Goal: Task Accomplishment & Management: Manage account settings

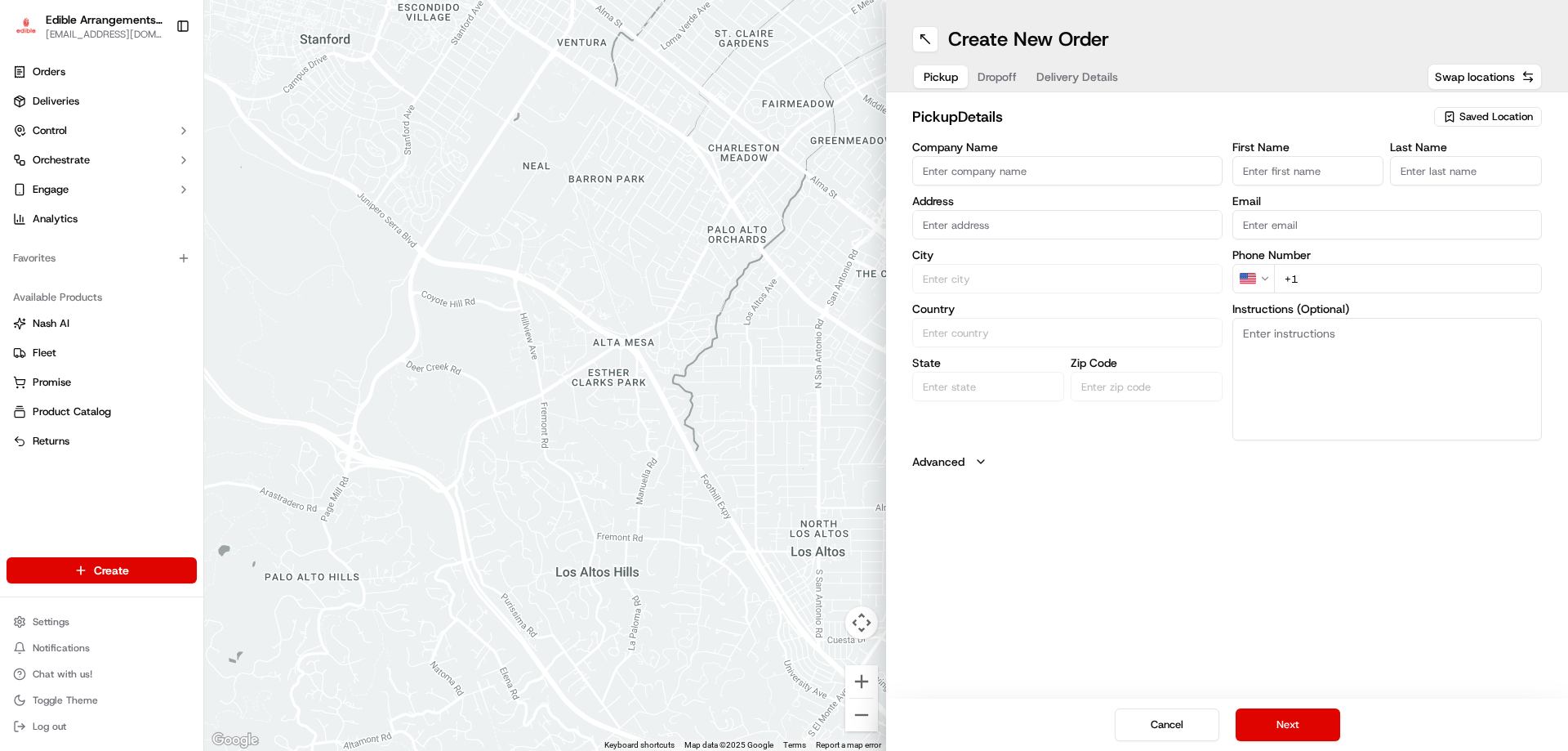
click at [1462, 117] on span "Saved Location" at bounding box center [1496, 117] width 73 height 15
click at [583, 340] on html "Edible Arrangements - Harrisburg, PA pa578@edible.store Toggle Sidebar Orders D…" at bounding box center [784, 375] width 1568 height 751
click at [147, 571] on html "Edible Arrangements - Harrisburg, PA pa578@edible.store Toggle Sidebar Orders D…" at bounding box center [784, 375] width 1568 height 751
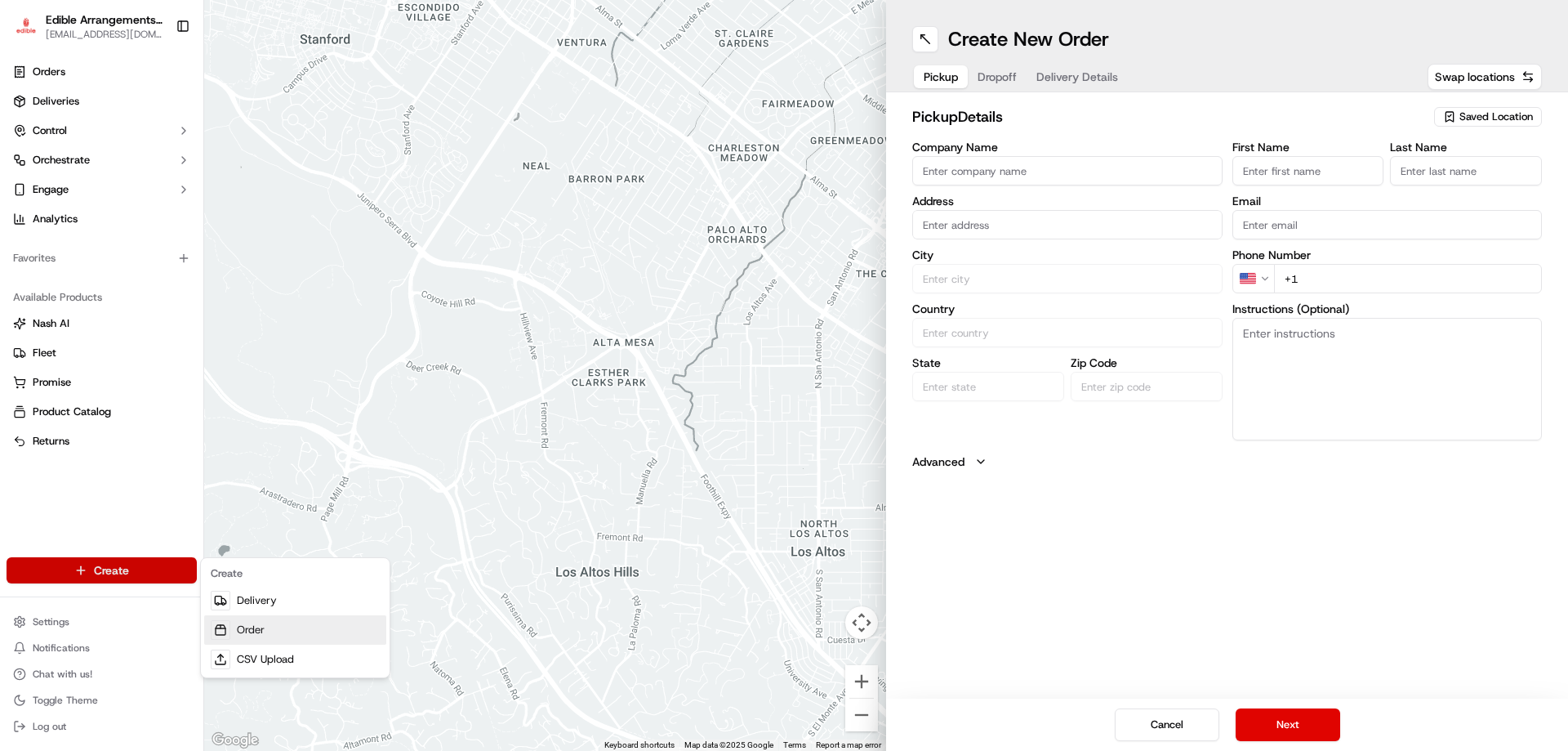
click at [262, 627] on link "Order" at bounding box center [295, 630] width 182 height 30
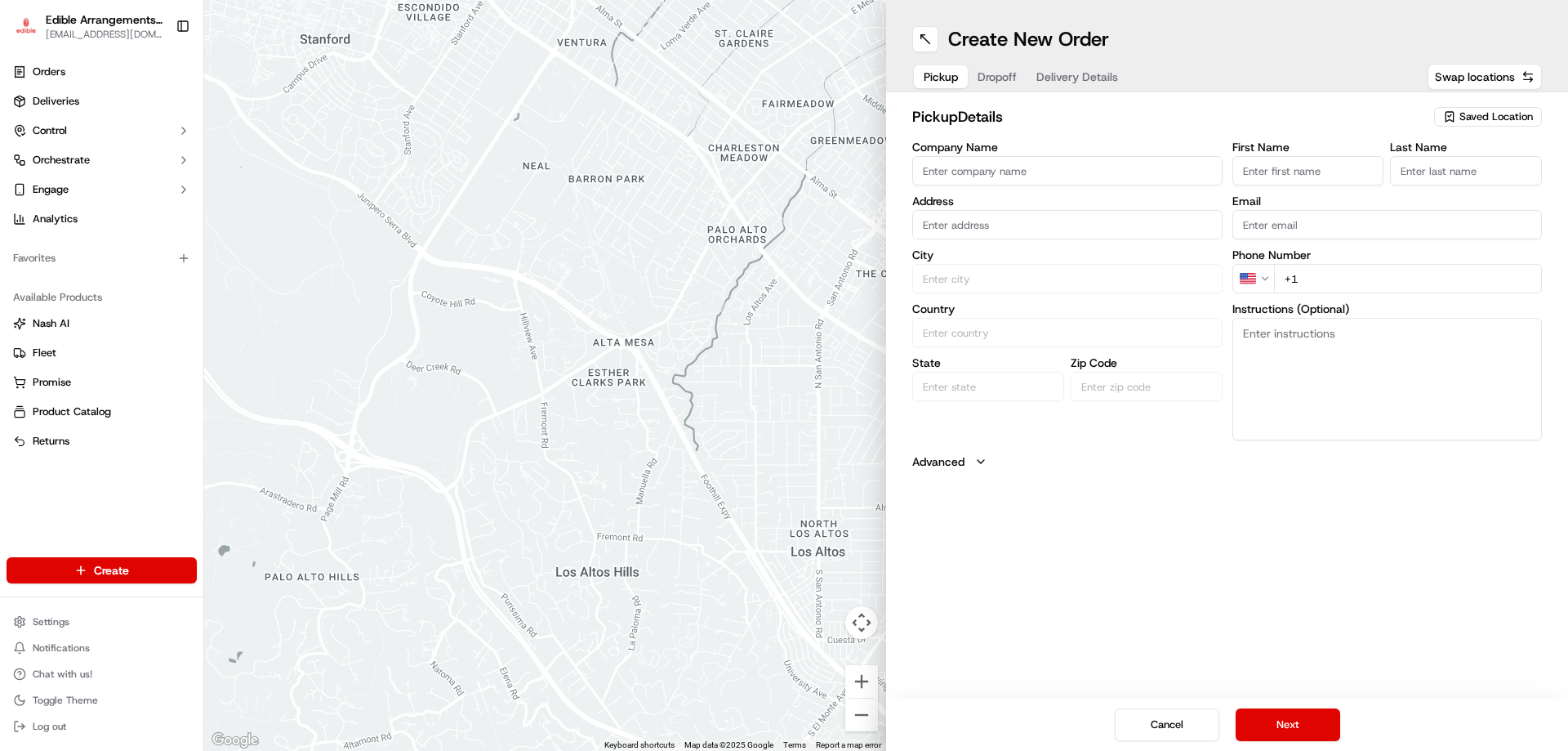
click at [1451, 119] on icon "button" at bounding box center [1449, 116] width 13 height 13
click at [1405, 188] on span "Edible Arrangements - Harrisburg, PA (PA578)" at bounding box center [1461, 186] width 201 height 30
type input "Edible Arrangements - [GEOGRAPHIC_DATA], [GEOGRAPHIC_DATA]"
type input "[STREET_ADDRESS]"
type input "Harrisburg"
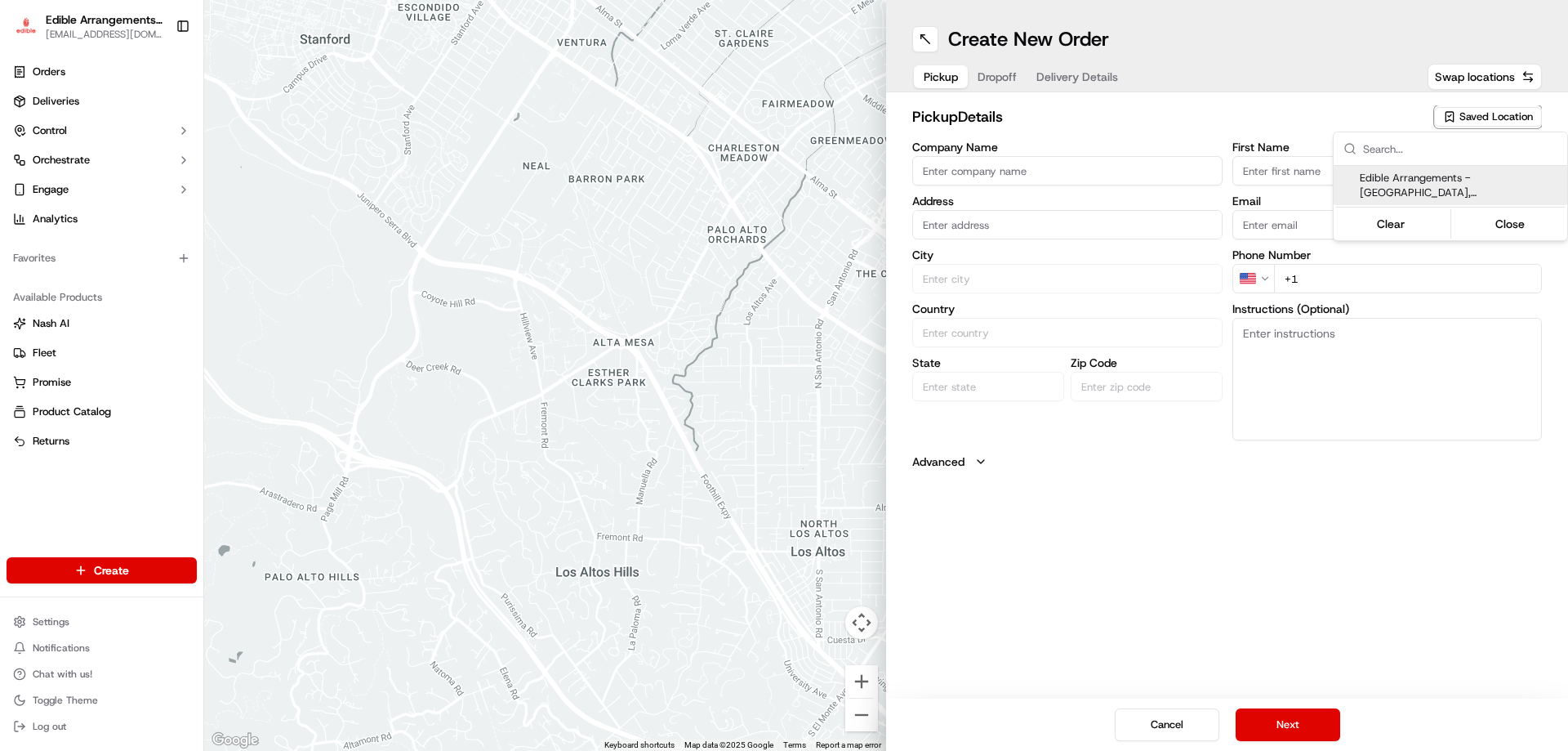
type input "US"
type input "PA"
type input "17112"
type input "PA578@edible.store"
type input "+1 717 671 0450"
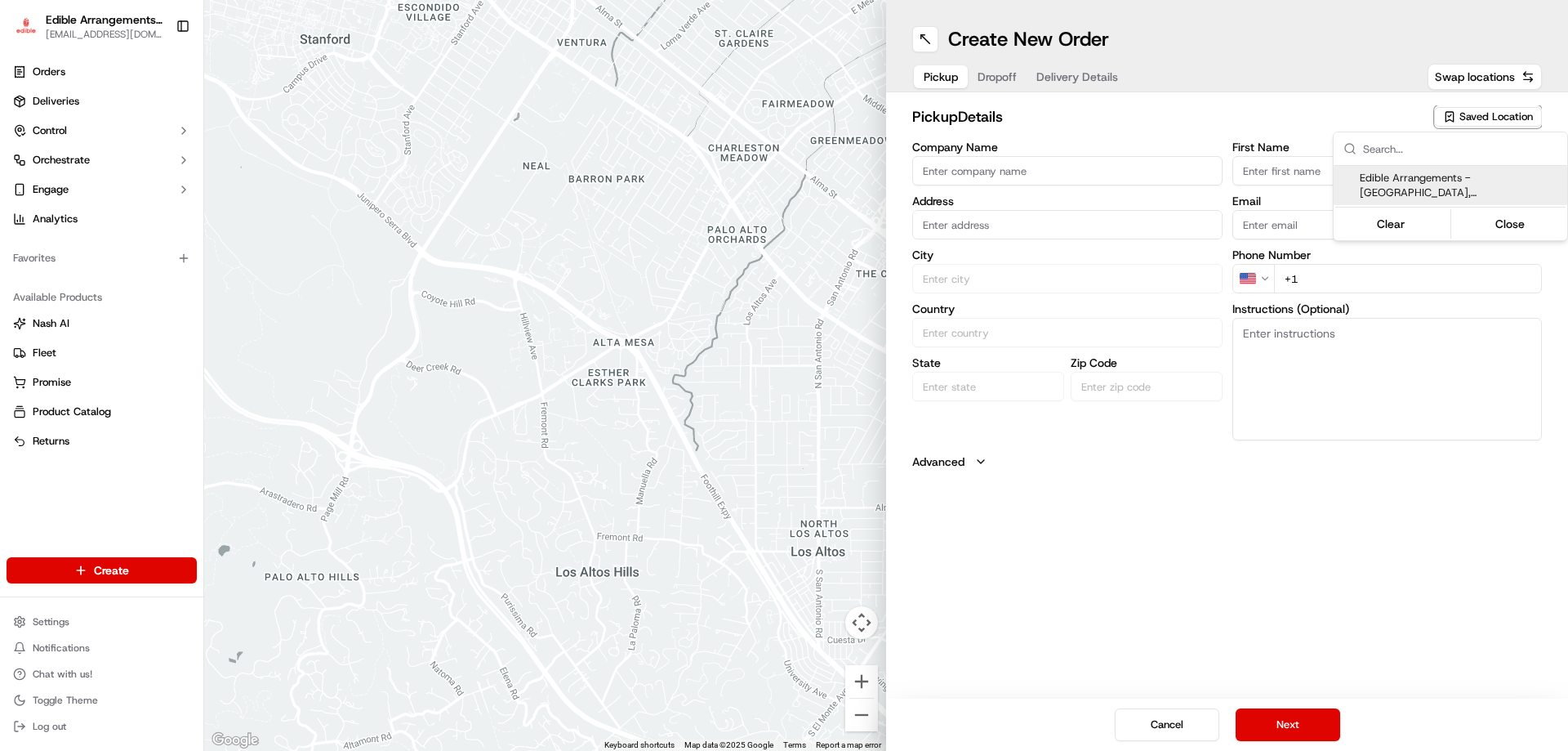
type textarea "Please come inside the store to pick up the arrangement."
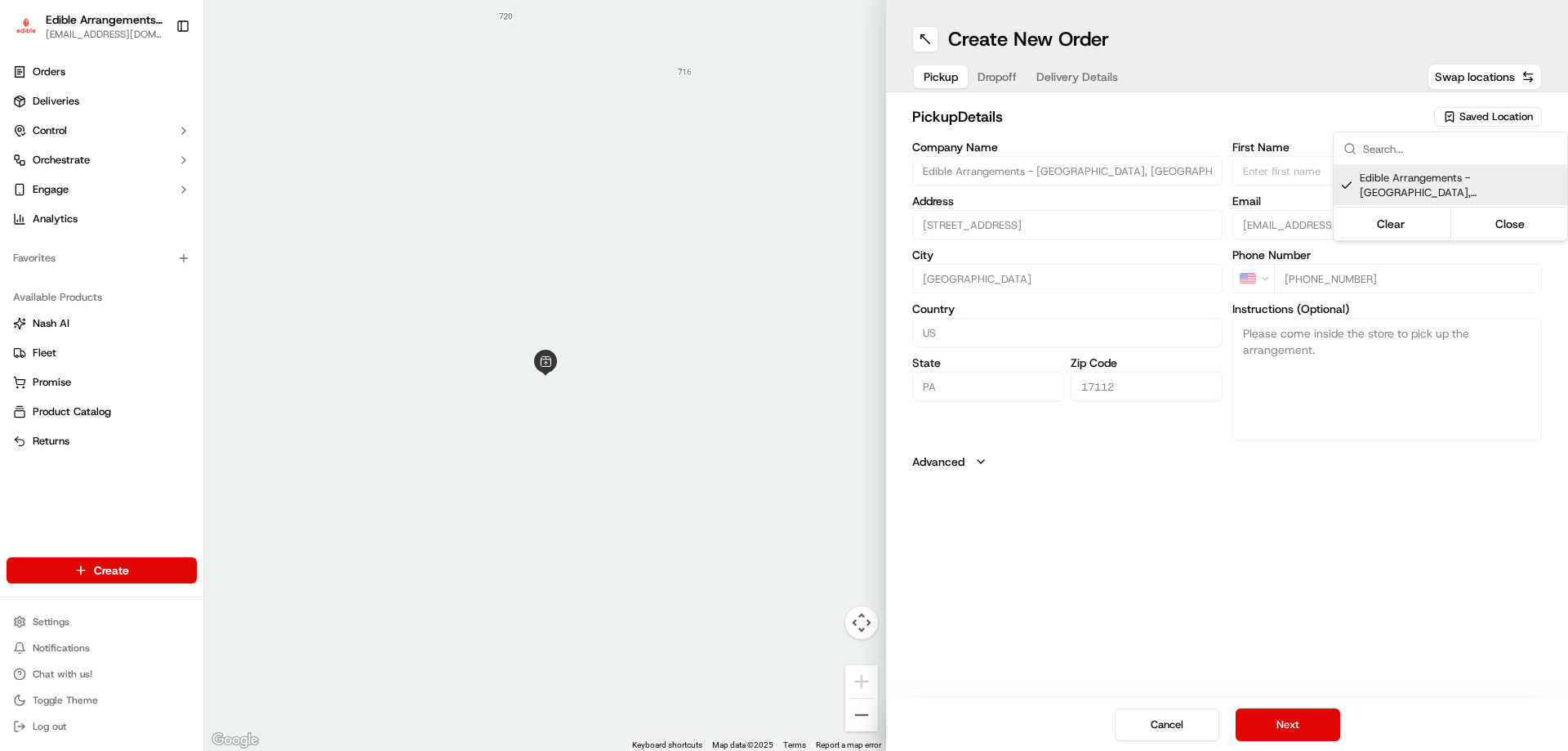
click at [1288, 529] on html "Edible Arrangements - Harrisburg, PA pa578@edible.store Toggle Sidebar Orders D…" at bounding box center [784, 375] width 1568 height 751
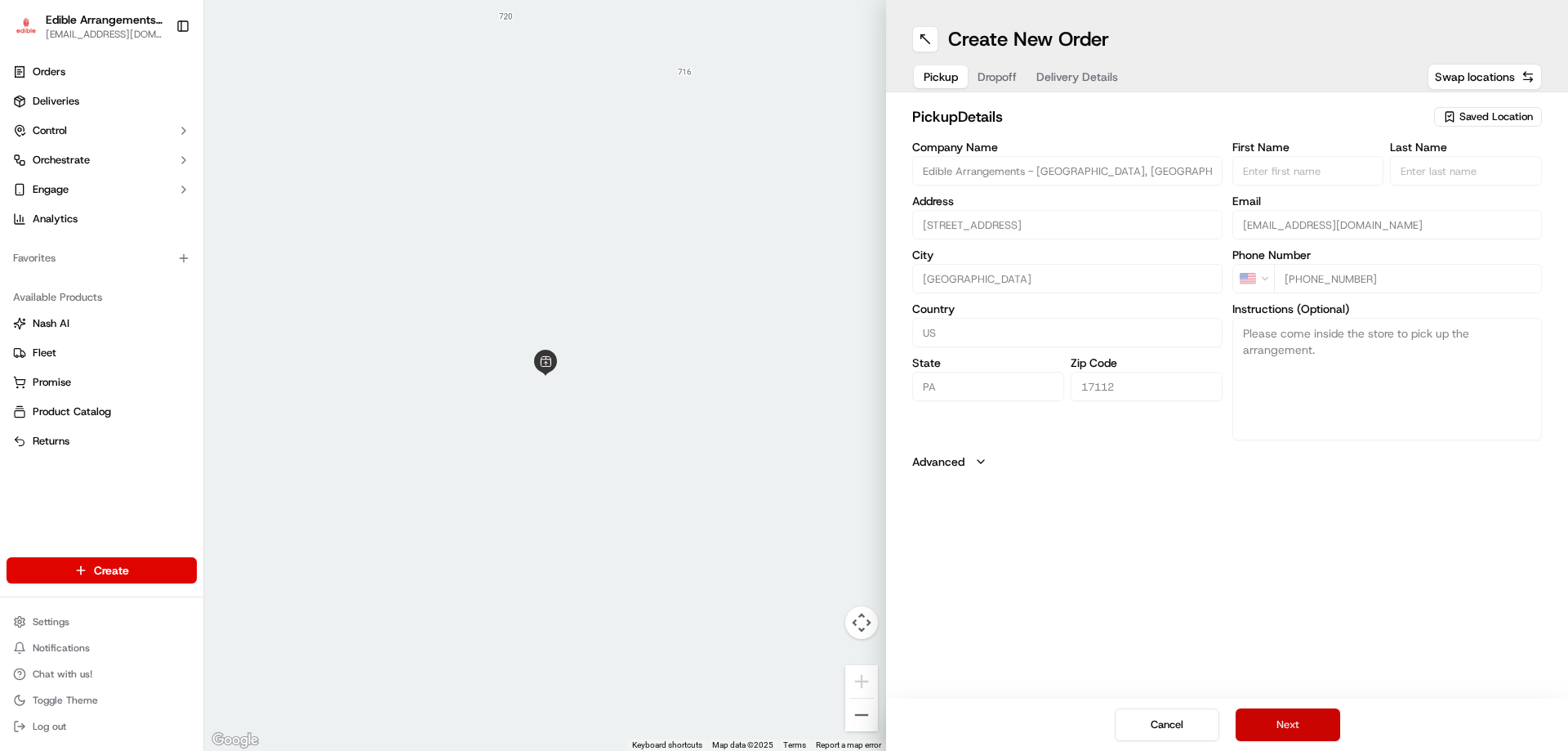
click at [1286, 728] on button "Next" at bounding box center [1288, 724] width 105 height 32
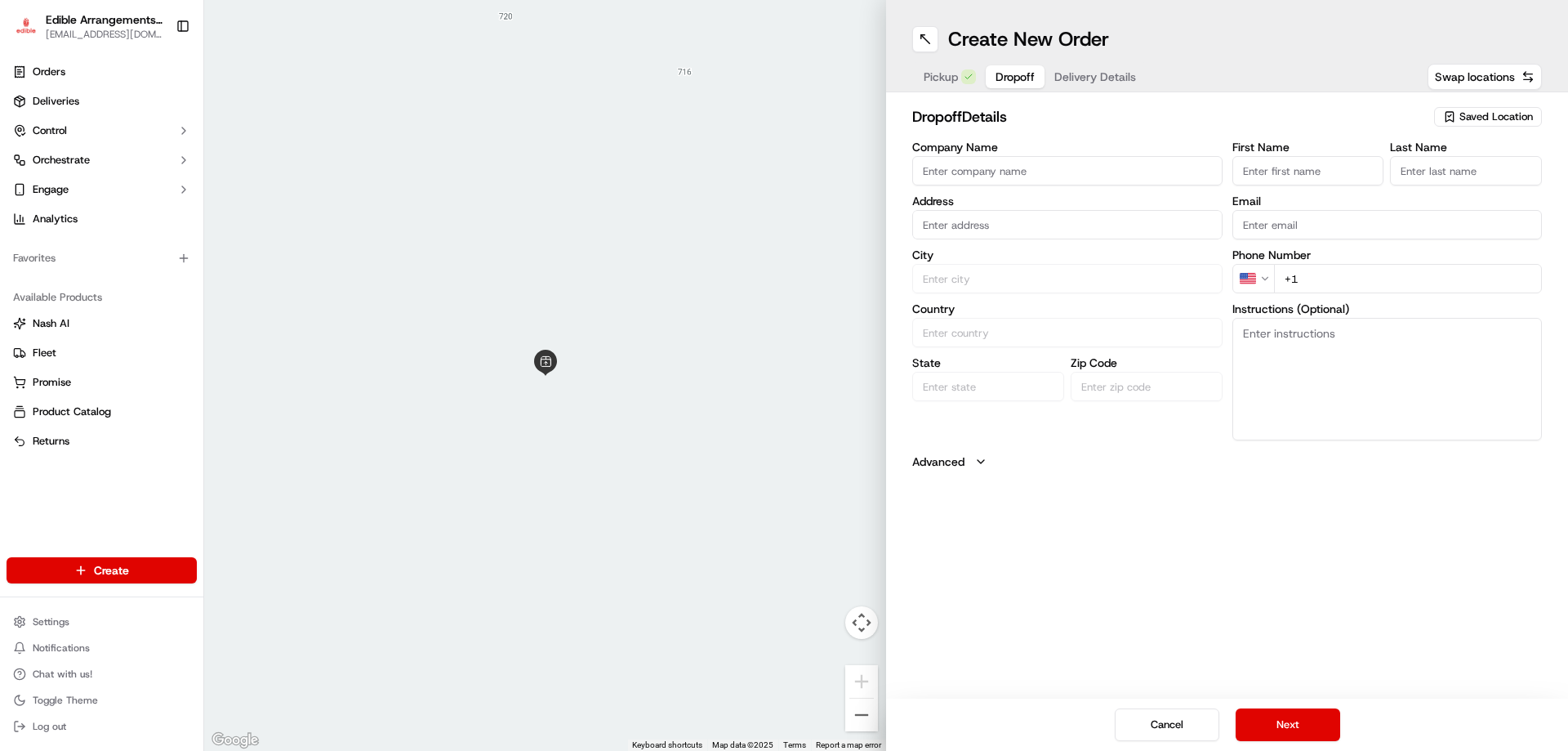
click at [1333, 179] on input "First Name" at bounding box center [1308, 171] width 152 height 30
type input "Jessica"
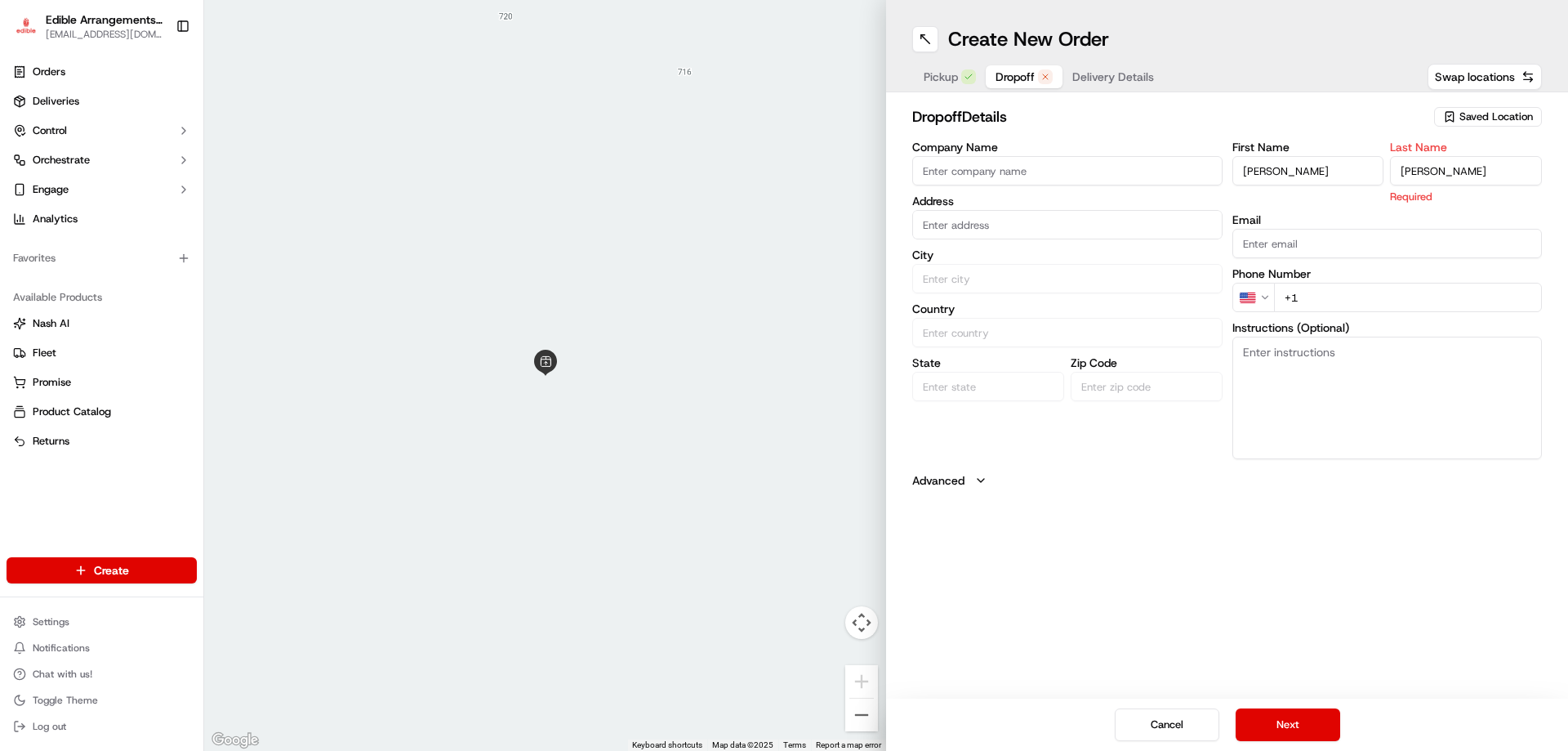
type input "Sourwine"
click at [1138, 221] on input "text" at bounding box center [1067, 225] width 310 height 30
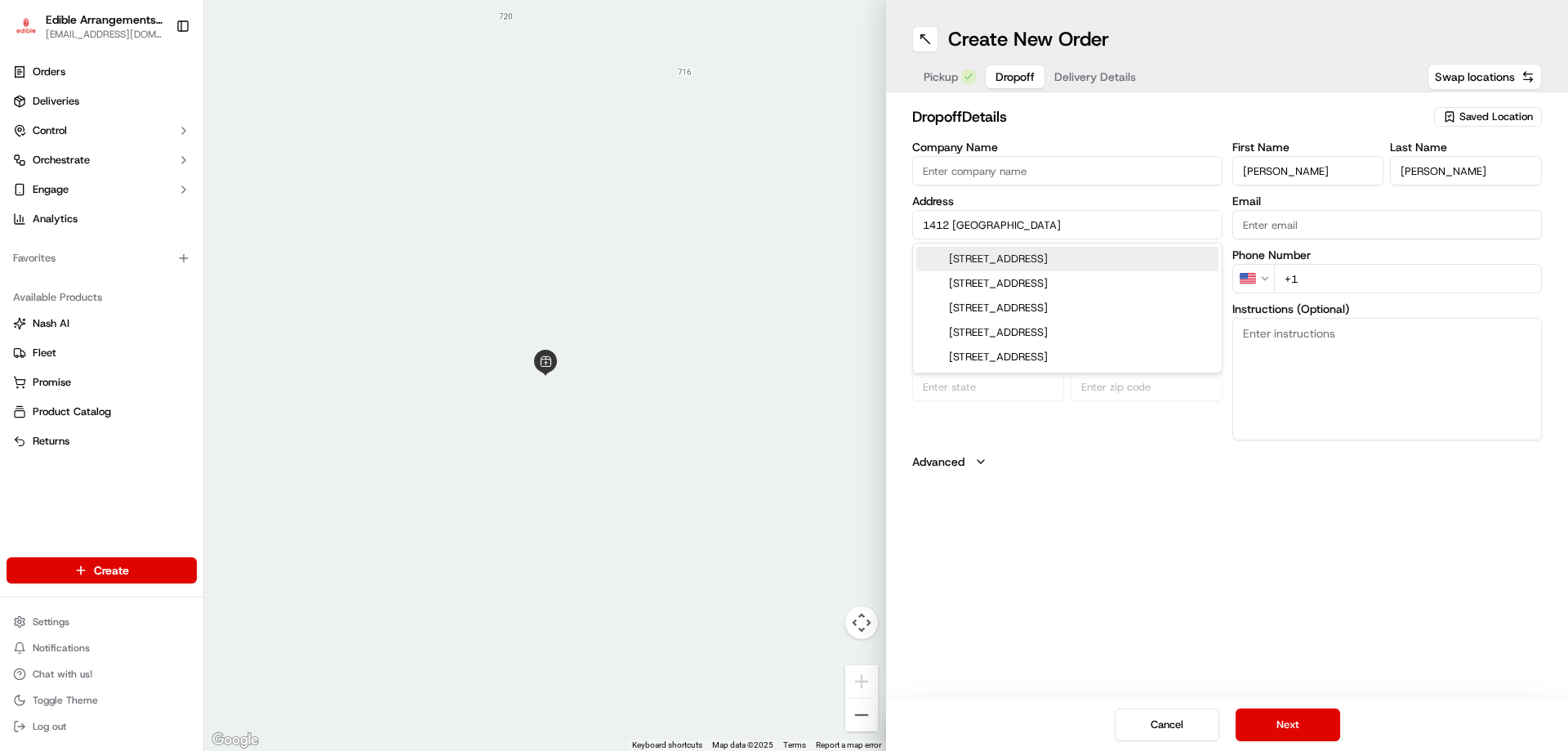
click at [1120, 256] on div "1412 Sandhill Rd, Lebanon, PA" at bounding box center [1067, 259] width 303 height 24
type input "[STREET_ADDRESS]"
type input "Lebanon"
type input "United States"
type input "PA"
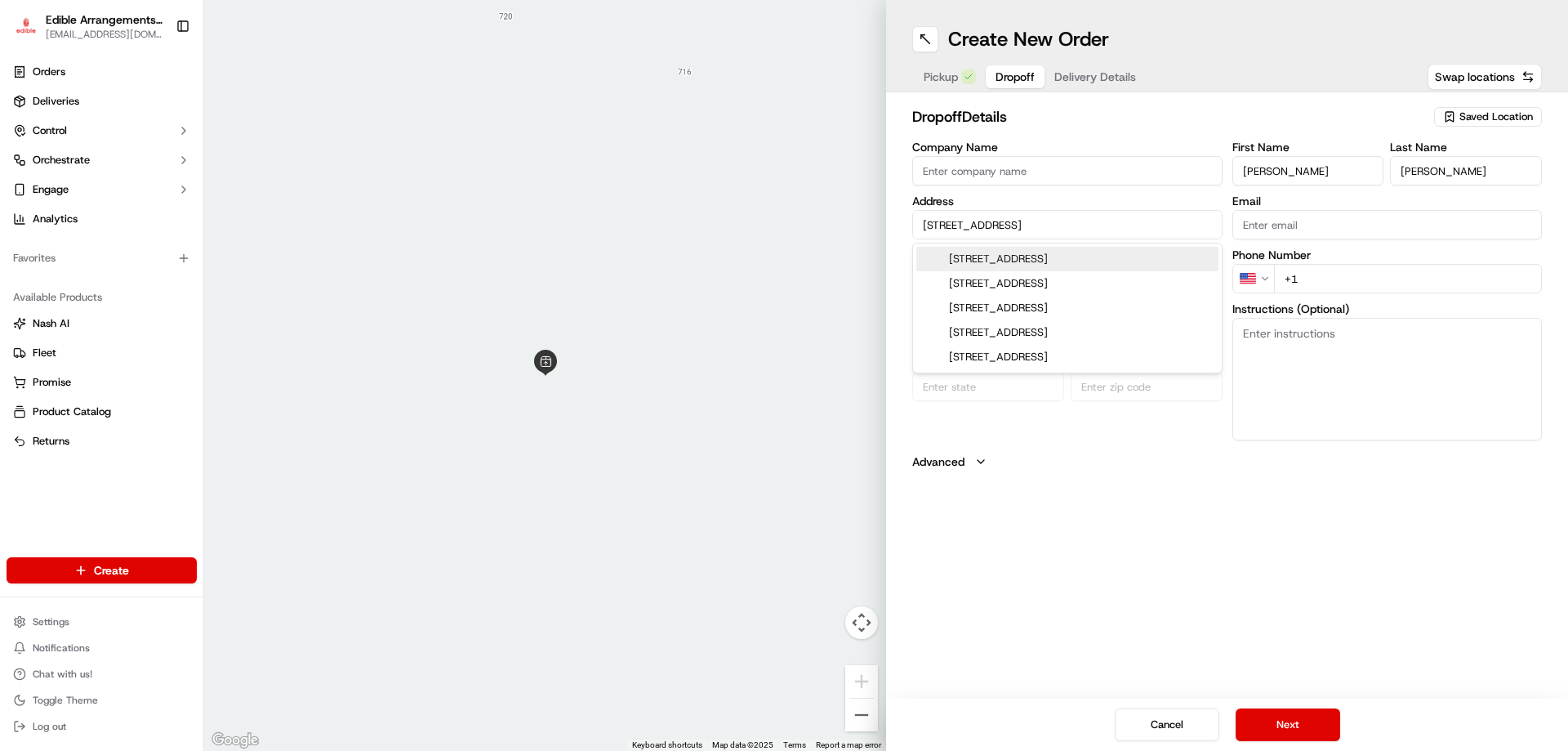
type input "17046"
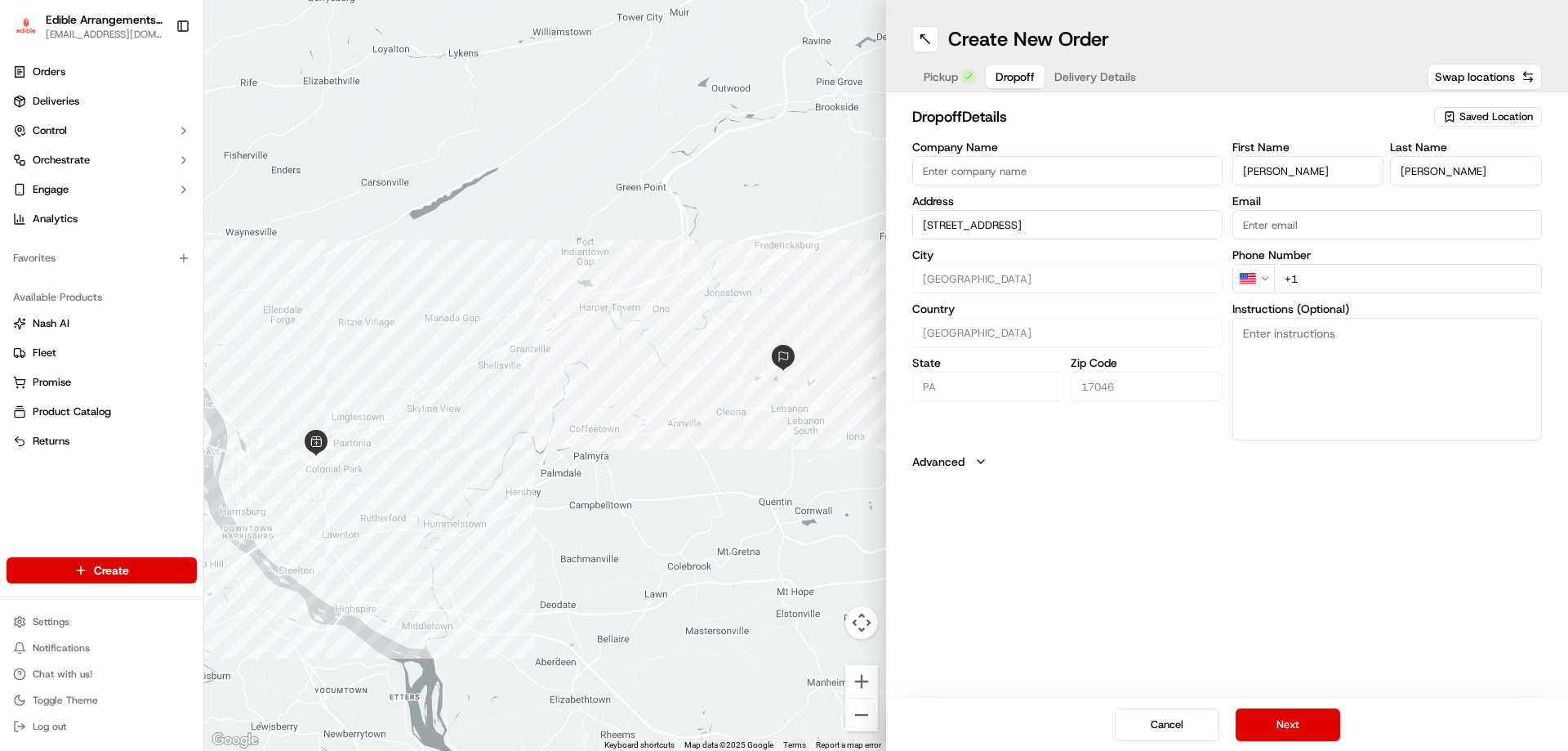
type input "[STREET_ADDRESS]"
click at [1313, 268] on input "+1" at bounding box center [1408, 279] width 269 height 30
type input "+1 717 383 7264"
click at [1319, 729] on button "Next" at bounding box center [1288, 724] width 105 height 32
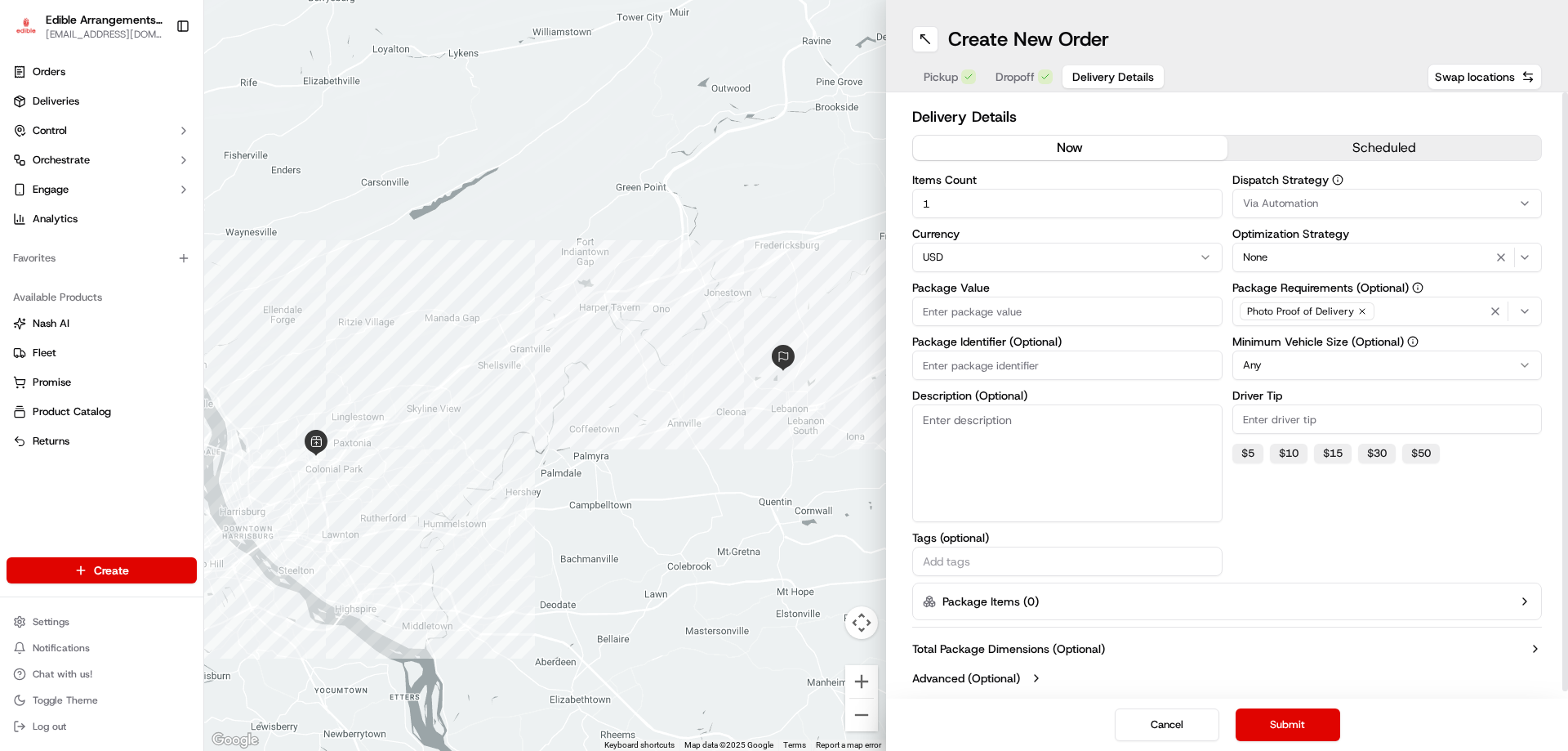
click at [1111, 318] on input "Package Value" at bounding box center [1067, 311] width 310 height 30
type input "49.78"
click at [1312, 725] on button "Submit" at bounding box center [1288, 724] width 105 height 32
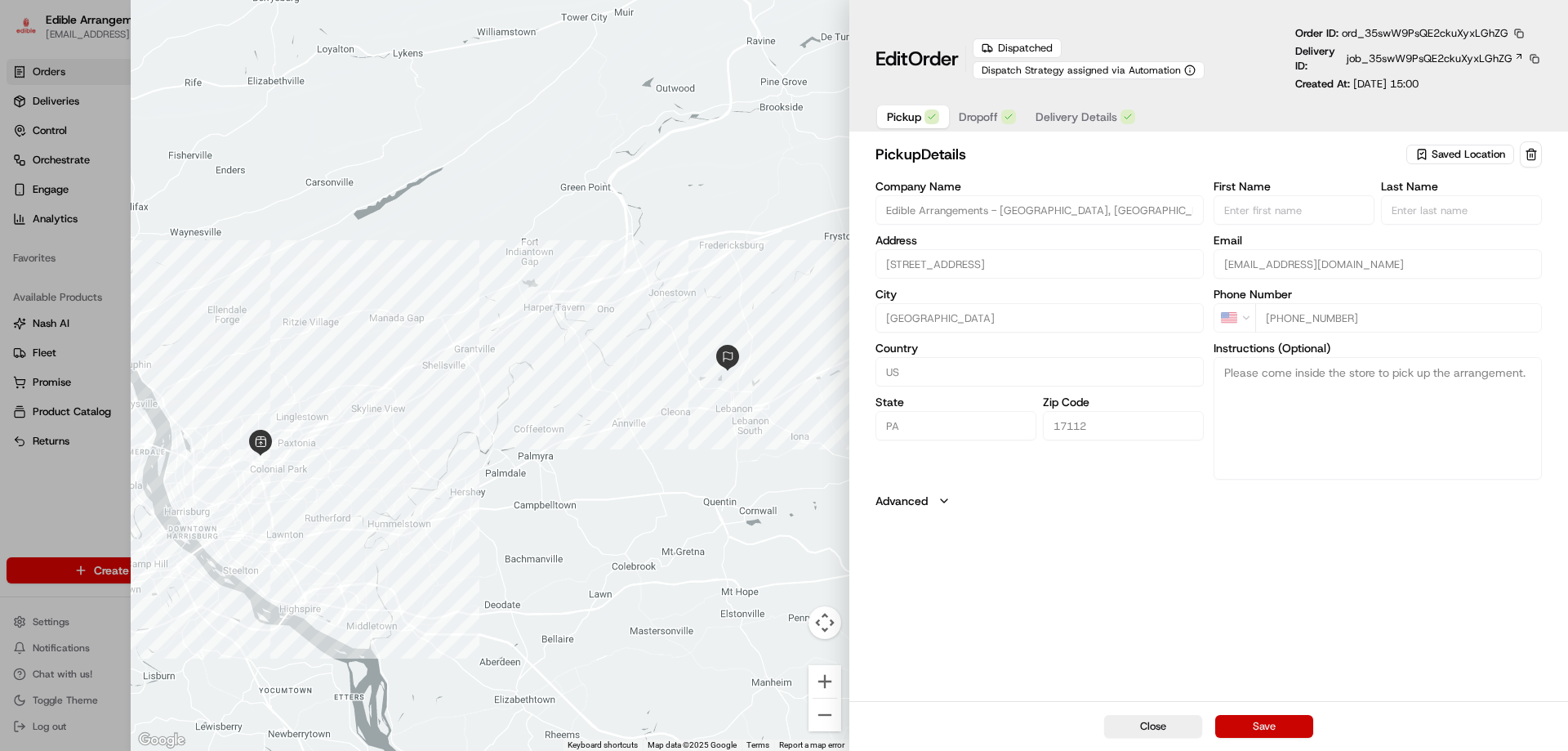
click at [1292, 728] on button "Save" at bounding box center [1265, 727] width 98 height 23
type input "+1"
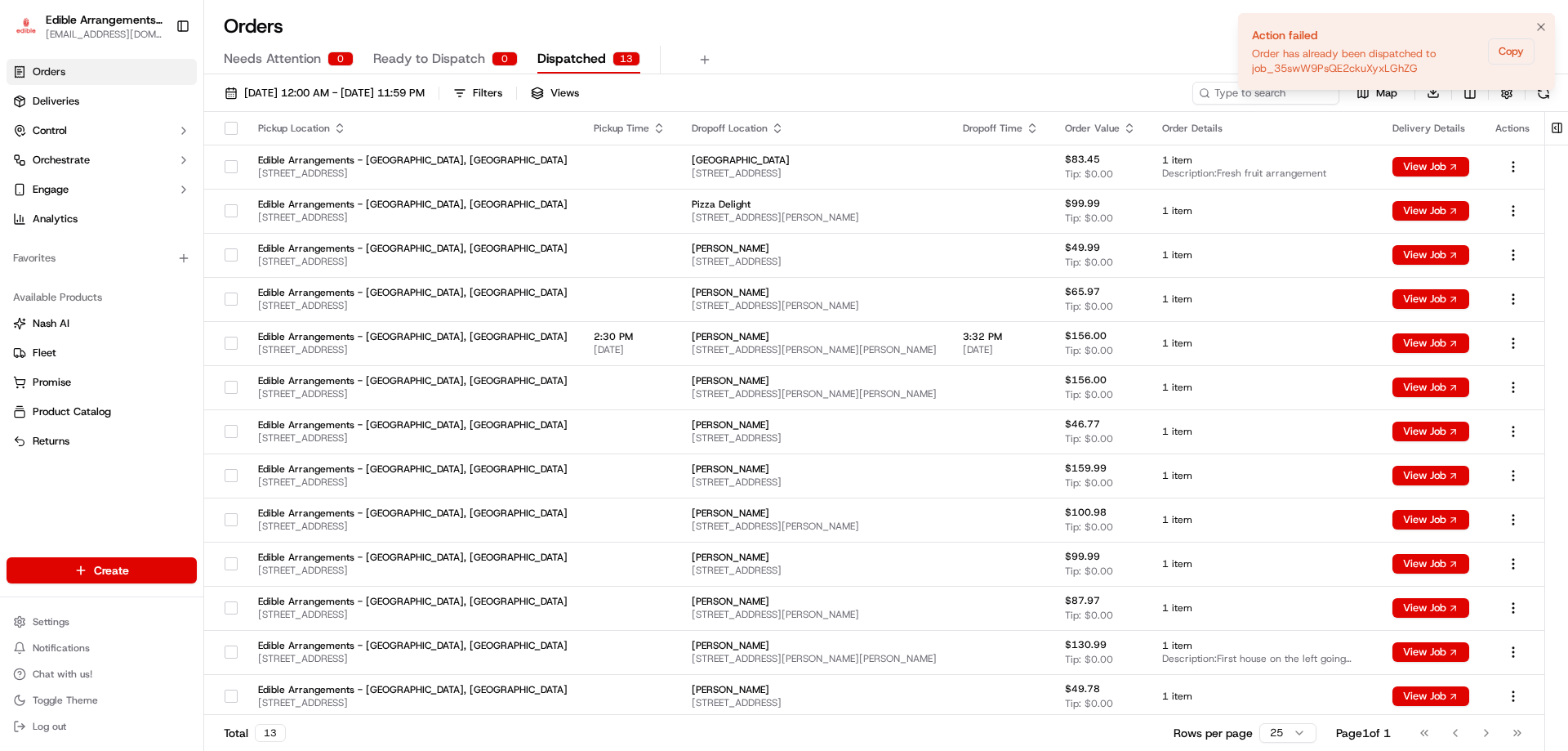
click at [1358, 57] on div "Order has already been dispatched to job_35swW9PsQE2ckuXyxLGhZG" at bounding box center [1367, 61] width 229 height 30
click at [130, 102] on link "Deliveries" at bounding box center [101, 101] width 190 height 26
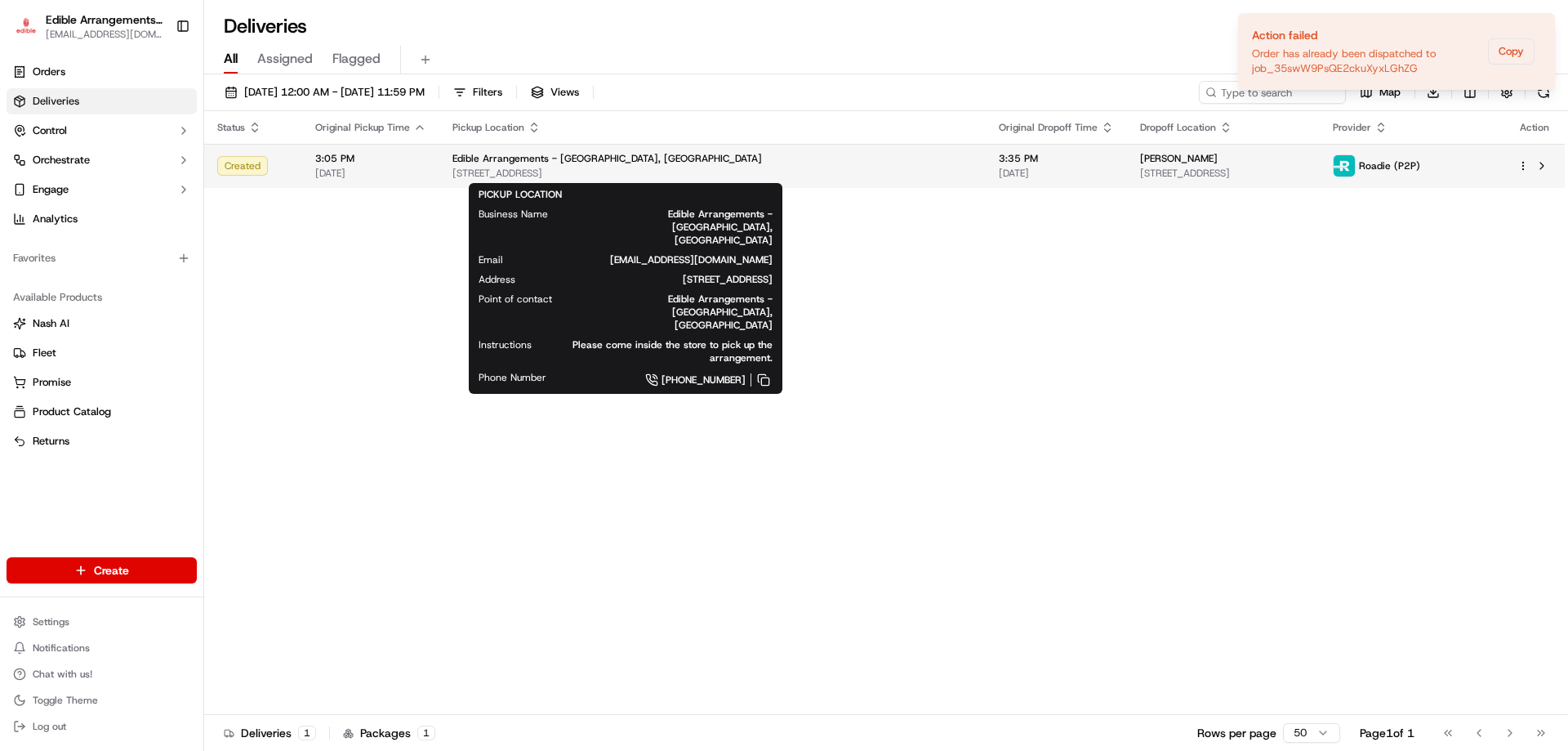
click at [685, 153] on div "Edible Arrangements - [GEOGRAPHIC_DATA], [GEOGRAPHIC_DATA]" at bounding box center [712, 158] width 521 height 13
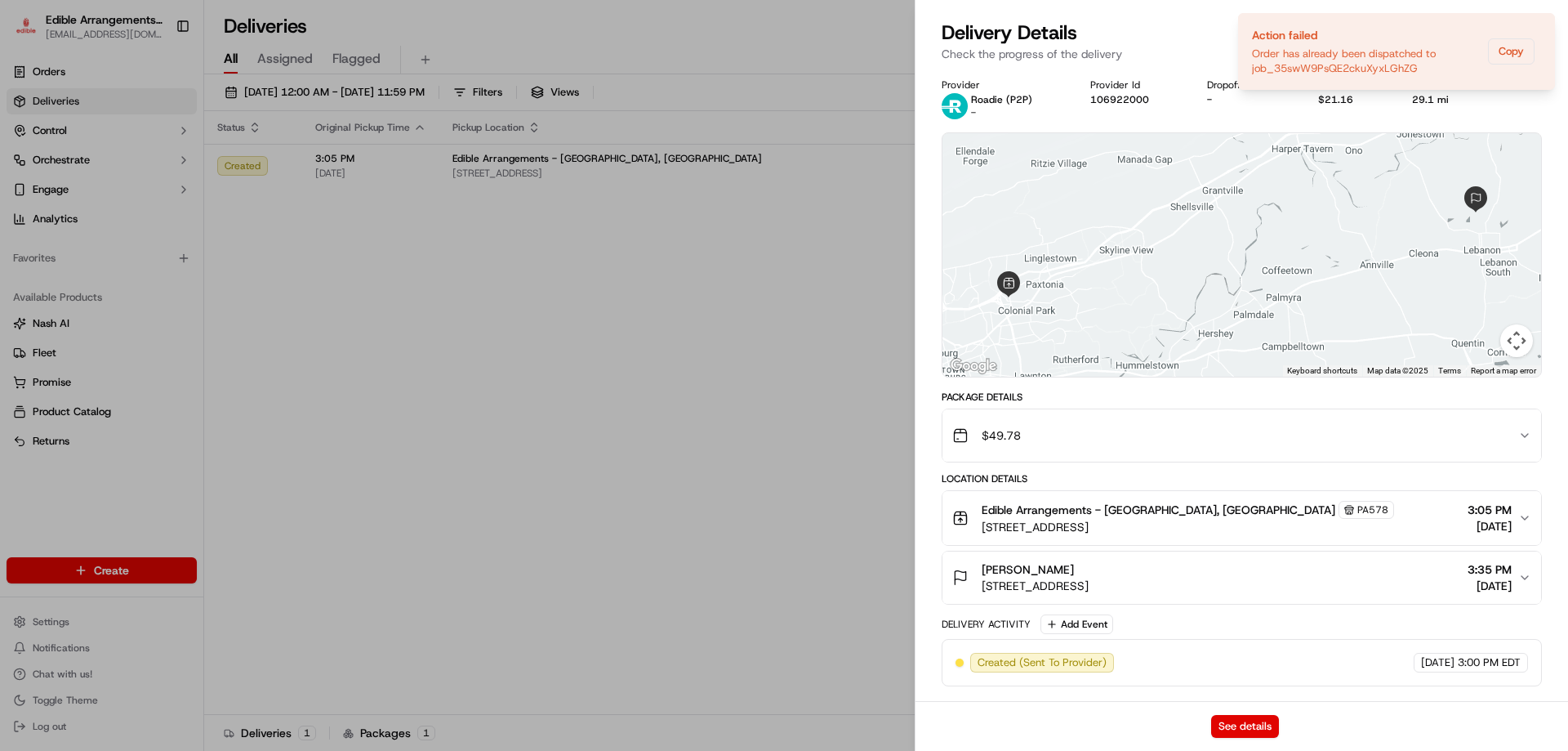
click at [1408, 35] on div "Delivery Details Created" at bounding box center [1242, 32] width 600 height 26
click at [1268, 719] on button "See details" at bounding box center [1245, 727] width 68 height 23
click at [1323, 58] on p "Check the progress of the delivery" at bounding box center [1242, 53] width 600 height 17
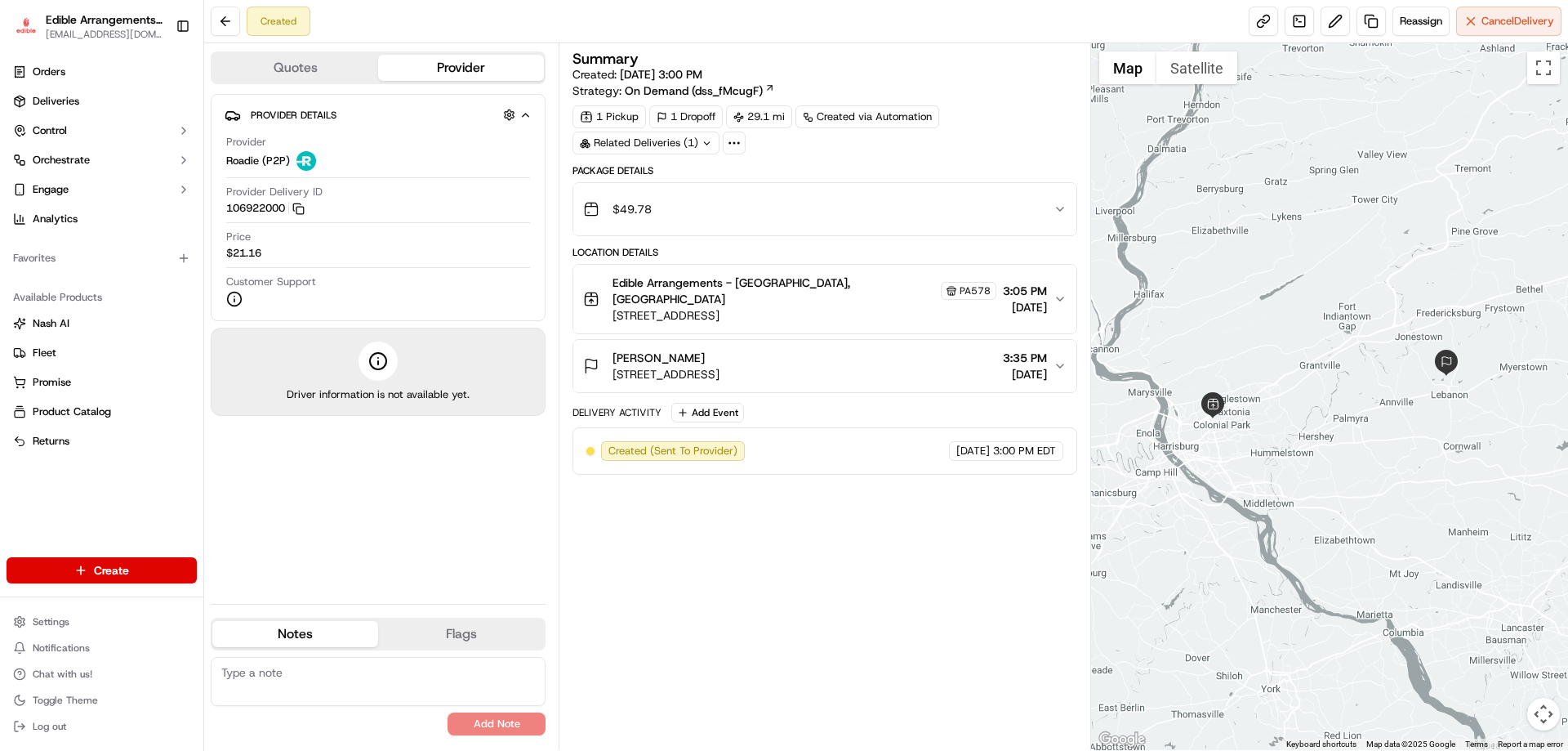
click at [298, 58] on button "Quotes" at bounding box center [296, 68] width 166 height 26
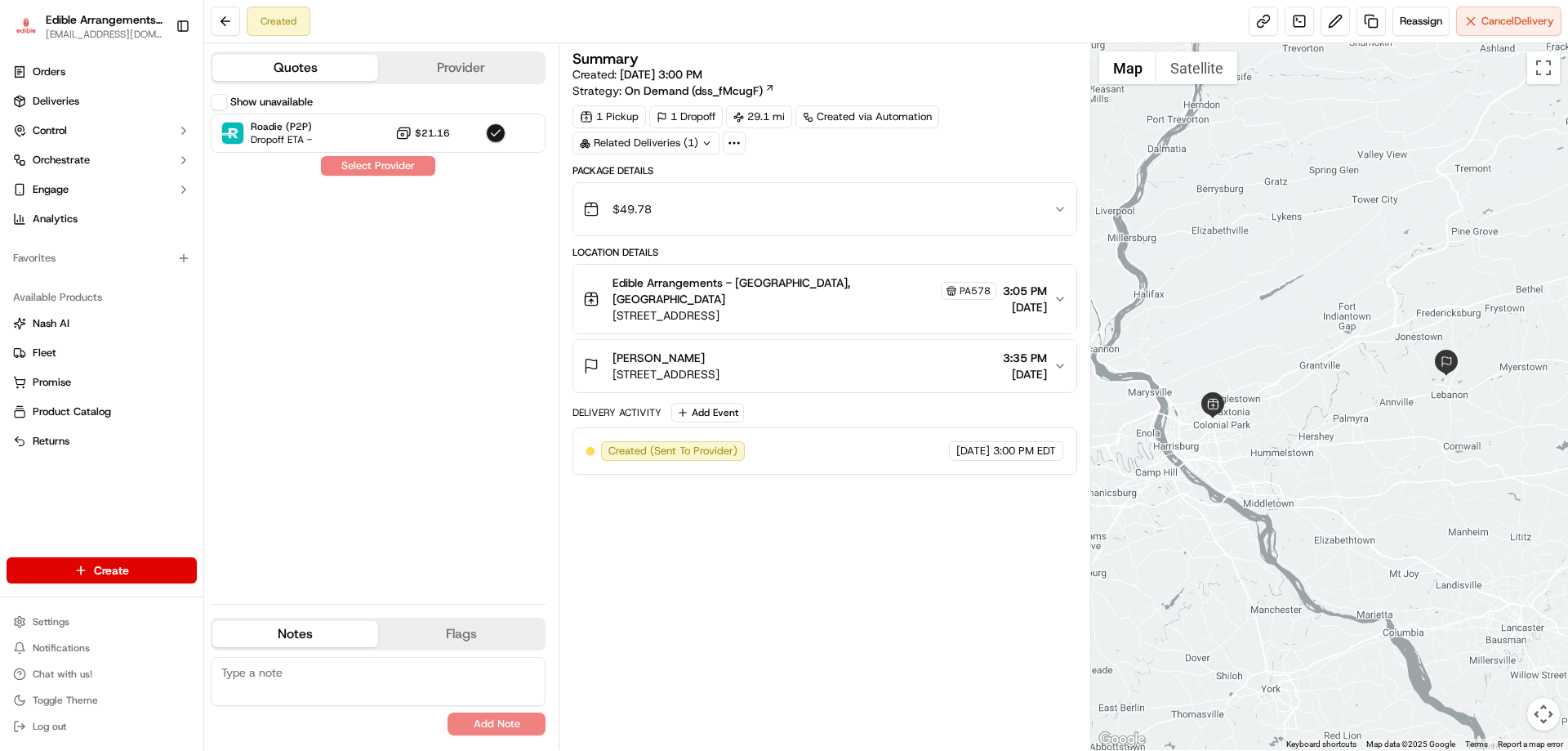
click at [445, 66] on button "Provider" at bounding box center [461, 68] width 166 height 26
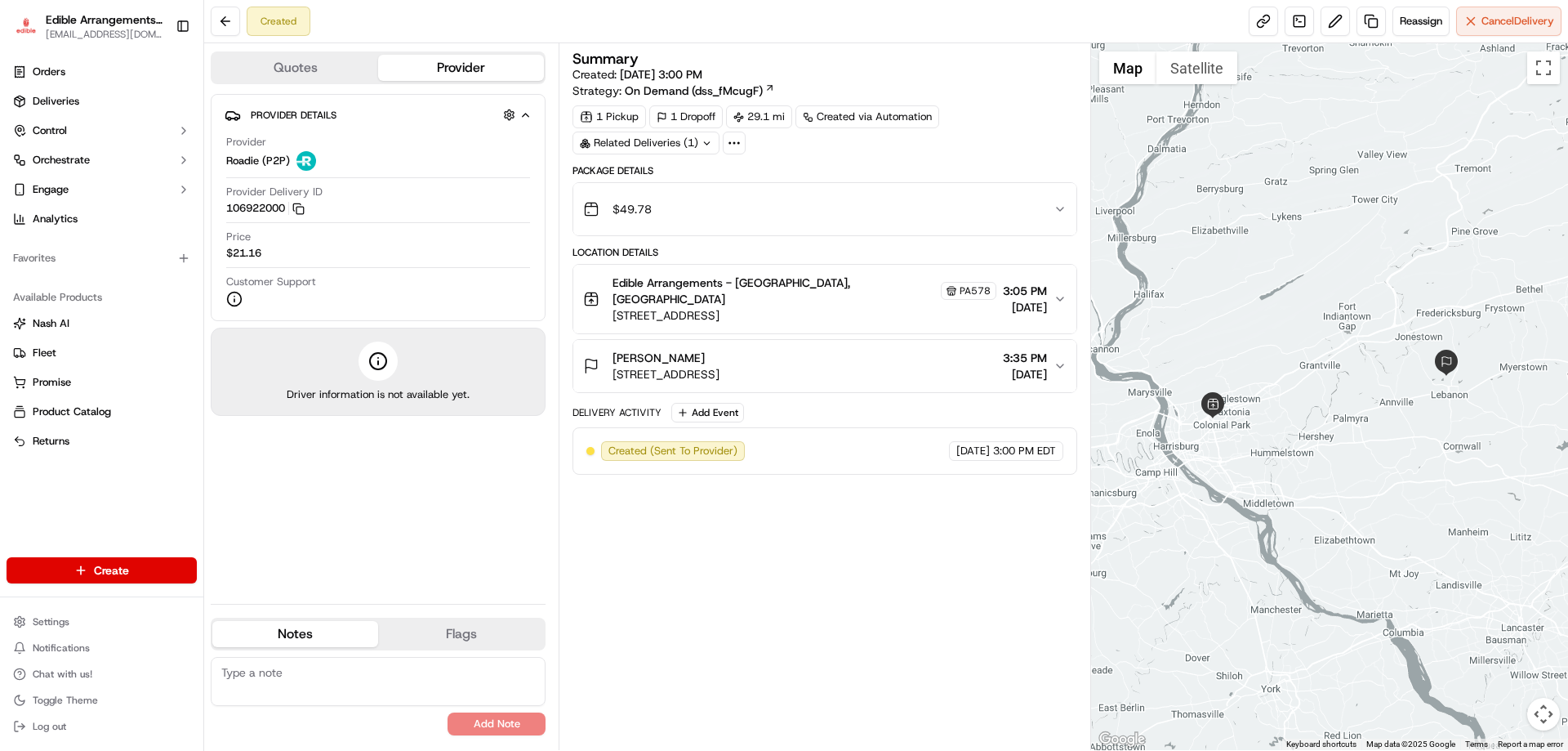
click at [1026, 290] on span "3:05 PM" at bounding box center [1025, 290] width 44 height 17
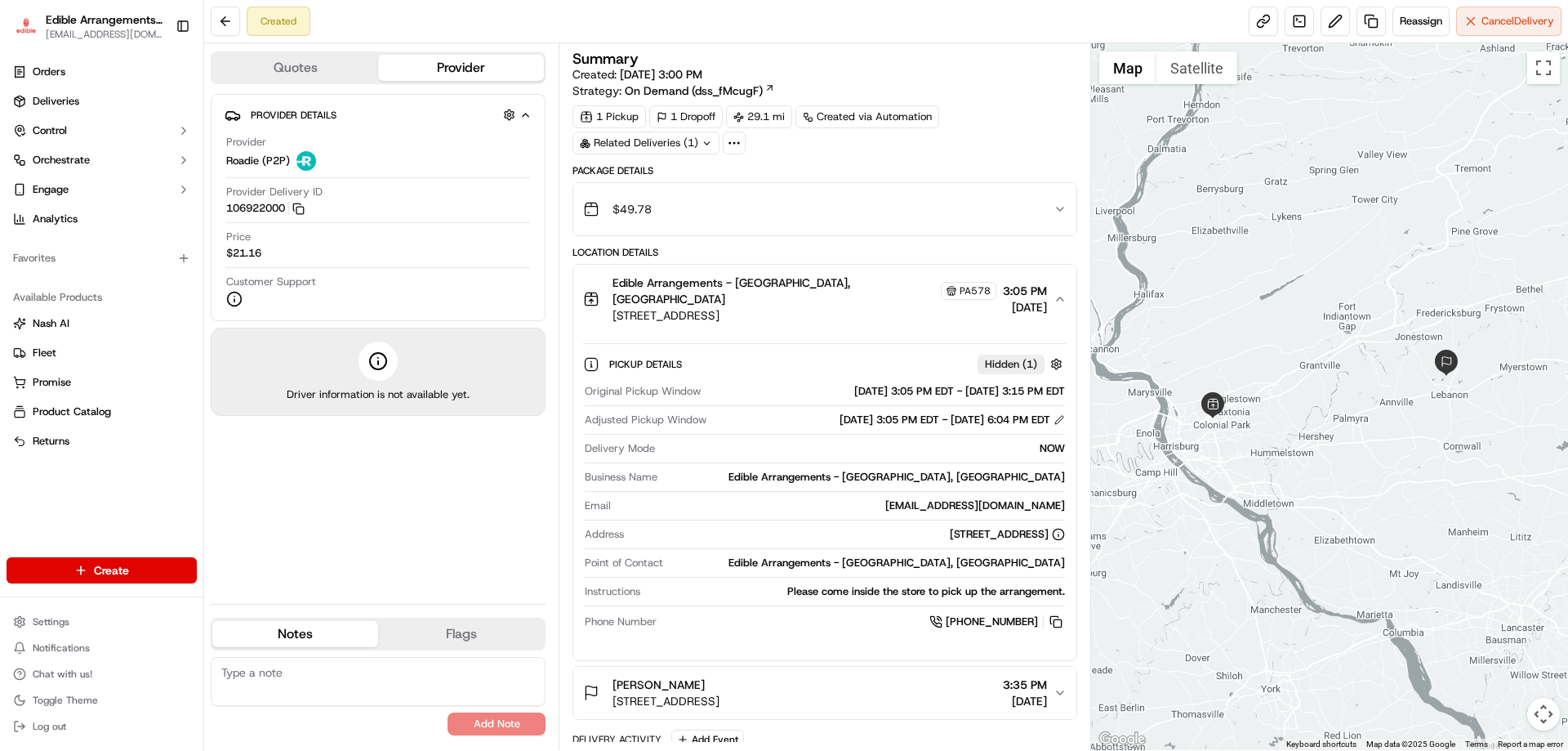
click at [1026, 290] on span "3:05 PM" at bounding box center [1025, 290] width 44 height 17
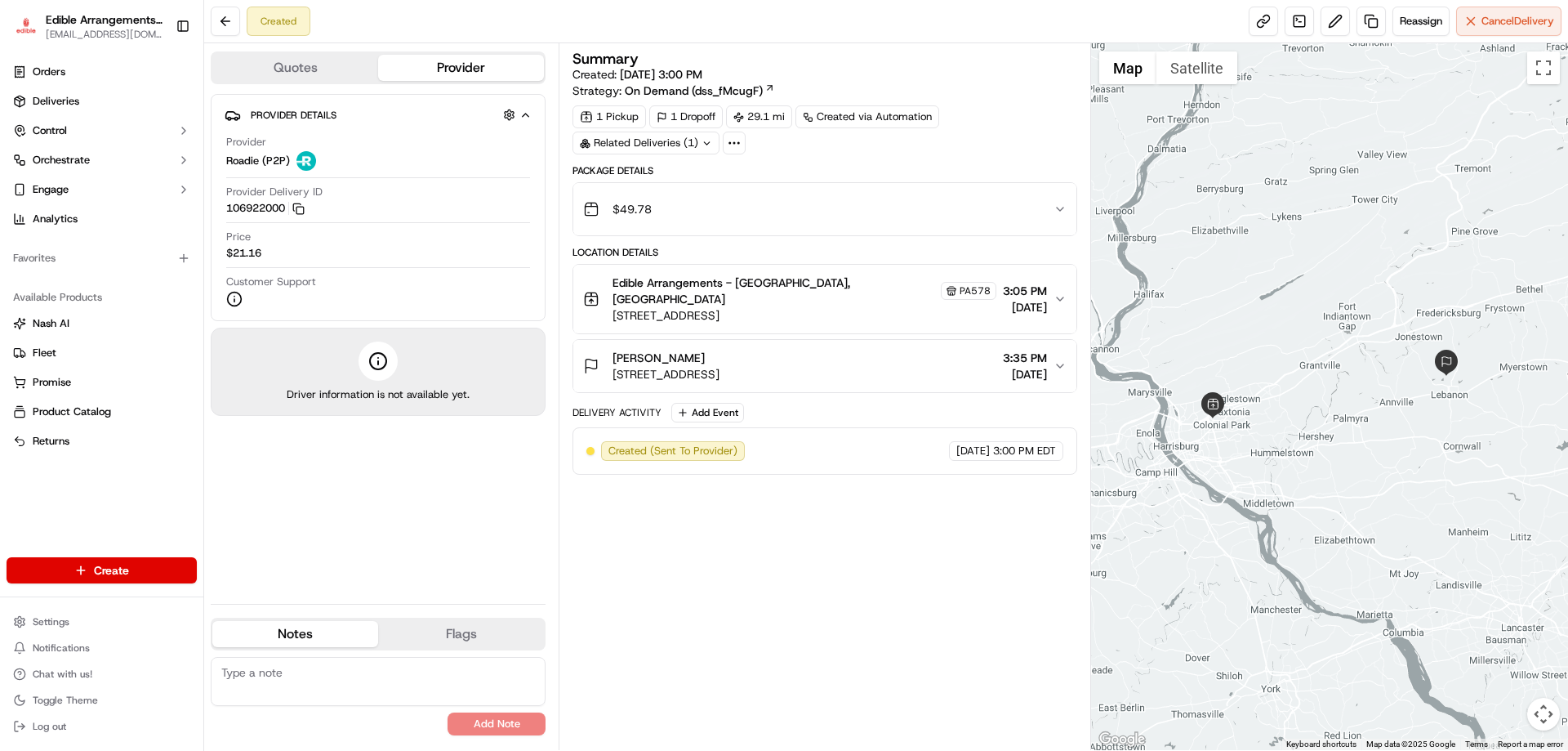
click at [1003, 350] on span "3:35 PM" at bounding box center [1025, 358] width 44 height 17
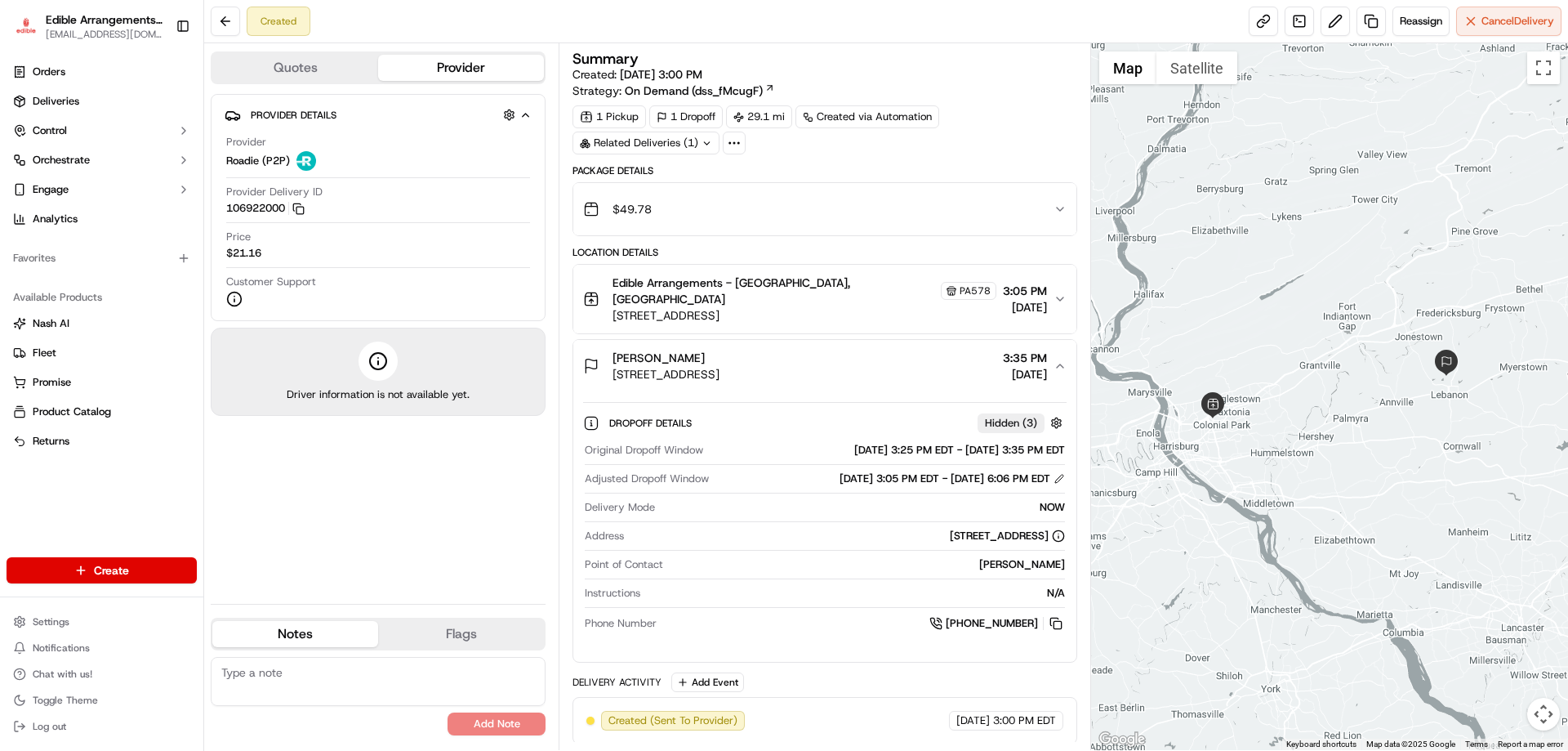
click at [1003, 350] on span "3:35 PM" at bounding box center [1025, 358] width 44 height 17
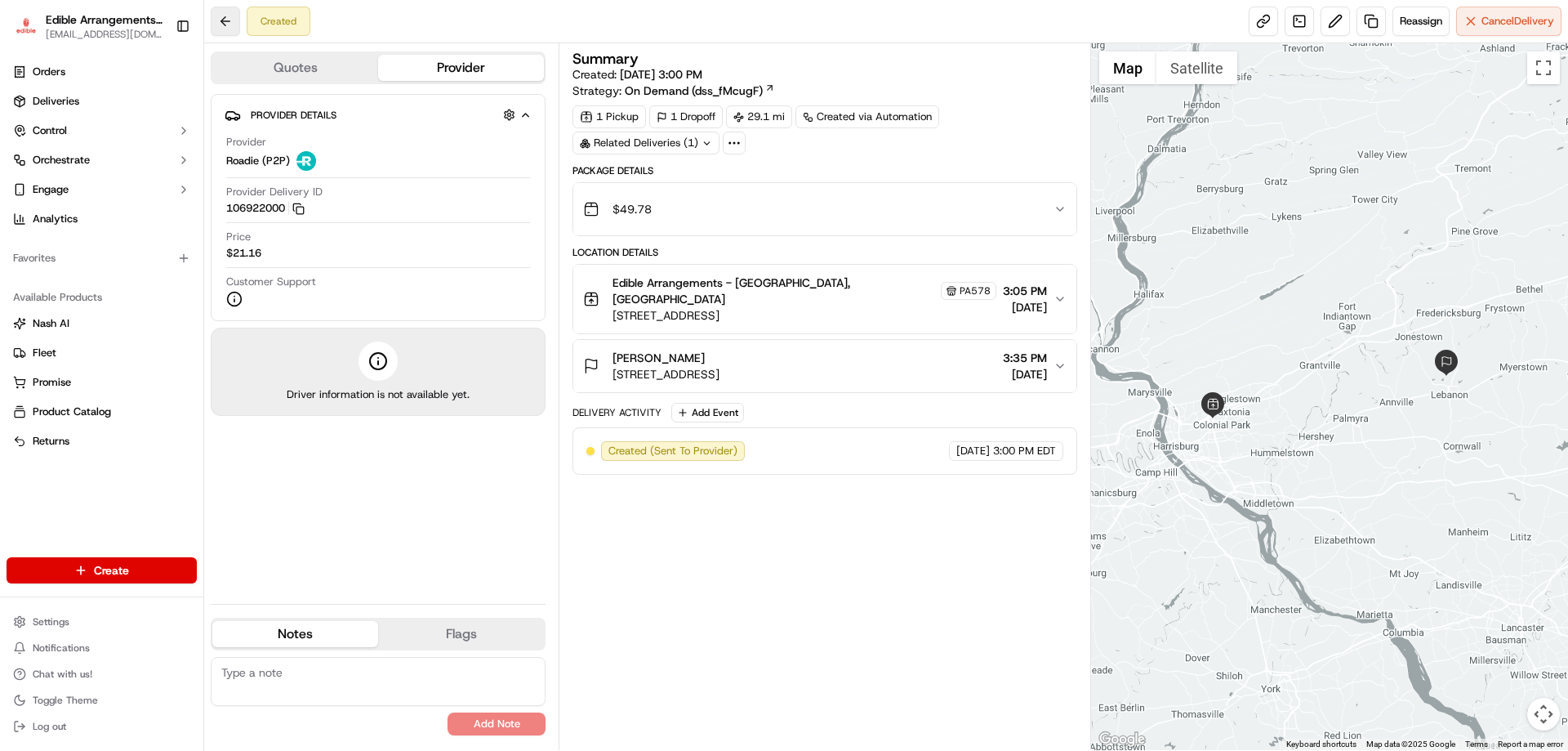
click at [235, 21] on button at bounding box center [226, 21] width 30 height 30
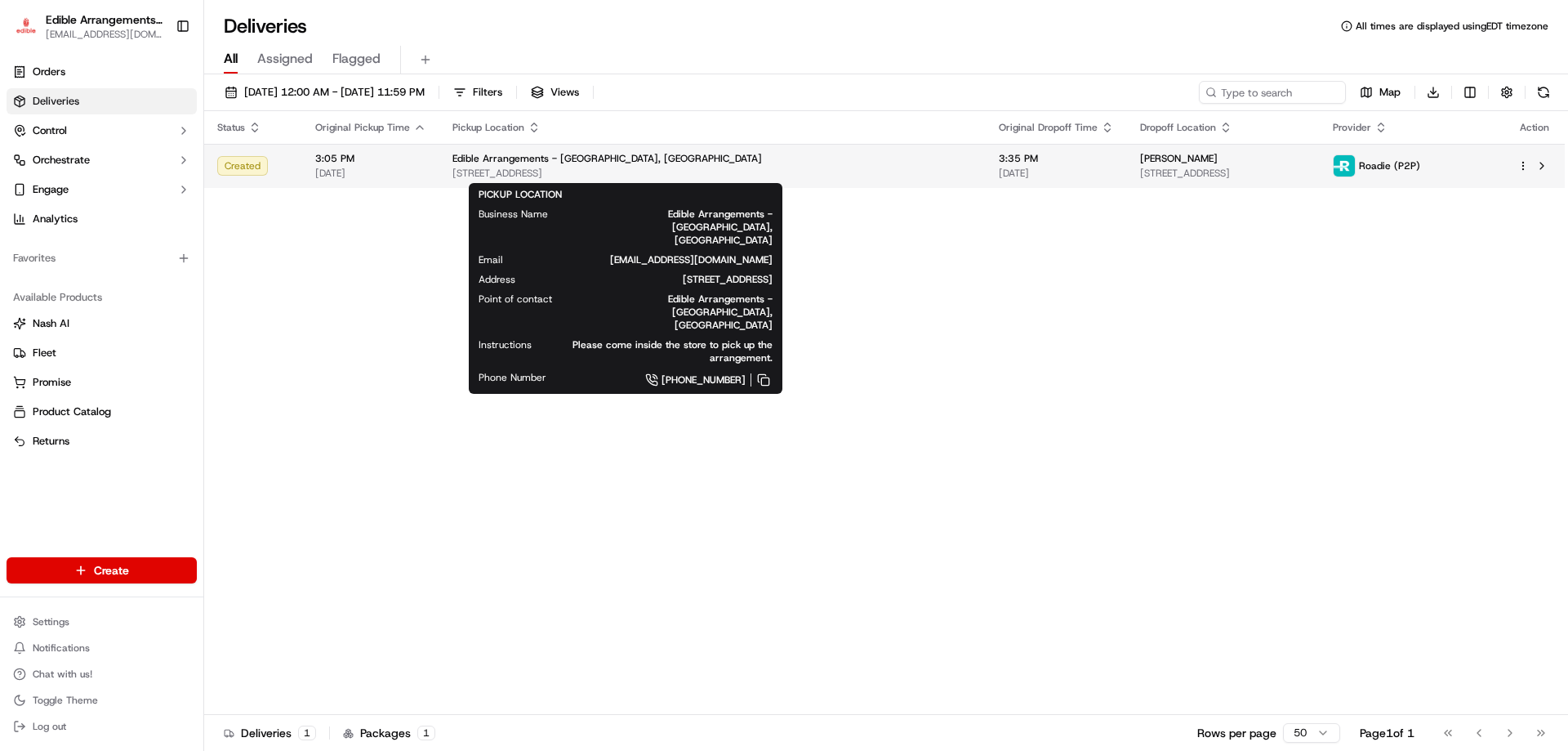
click at [774, 160] on div "Edible Arrangements - [GEOGRAPHIC_DATA], [GEOGRAPHIC_DATA]" at bounding box center [712, 158] width 521 height 13
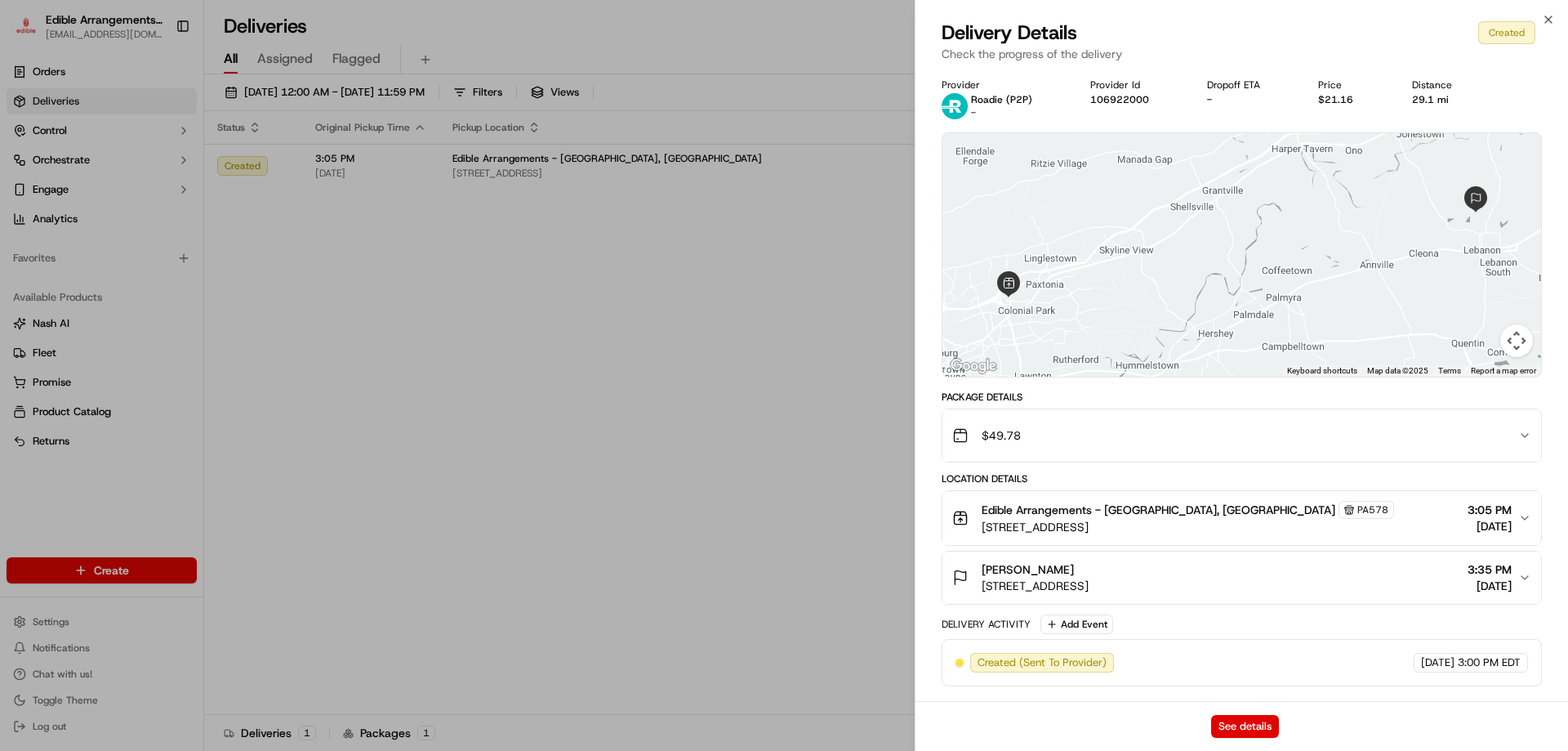
click at [1306, 666] on div "Created (Sent To Provider) Roadie (P2P) 09/16/2025 3:00 PM EDT" at bounding box center [1242, 662] width 573 height 19
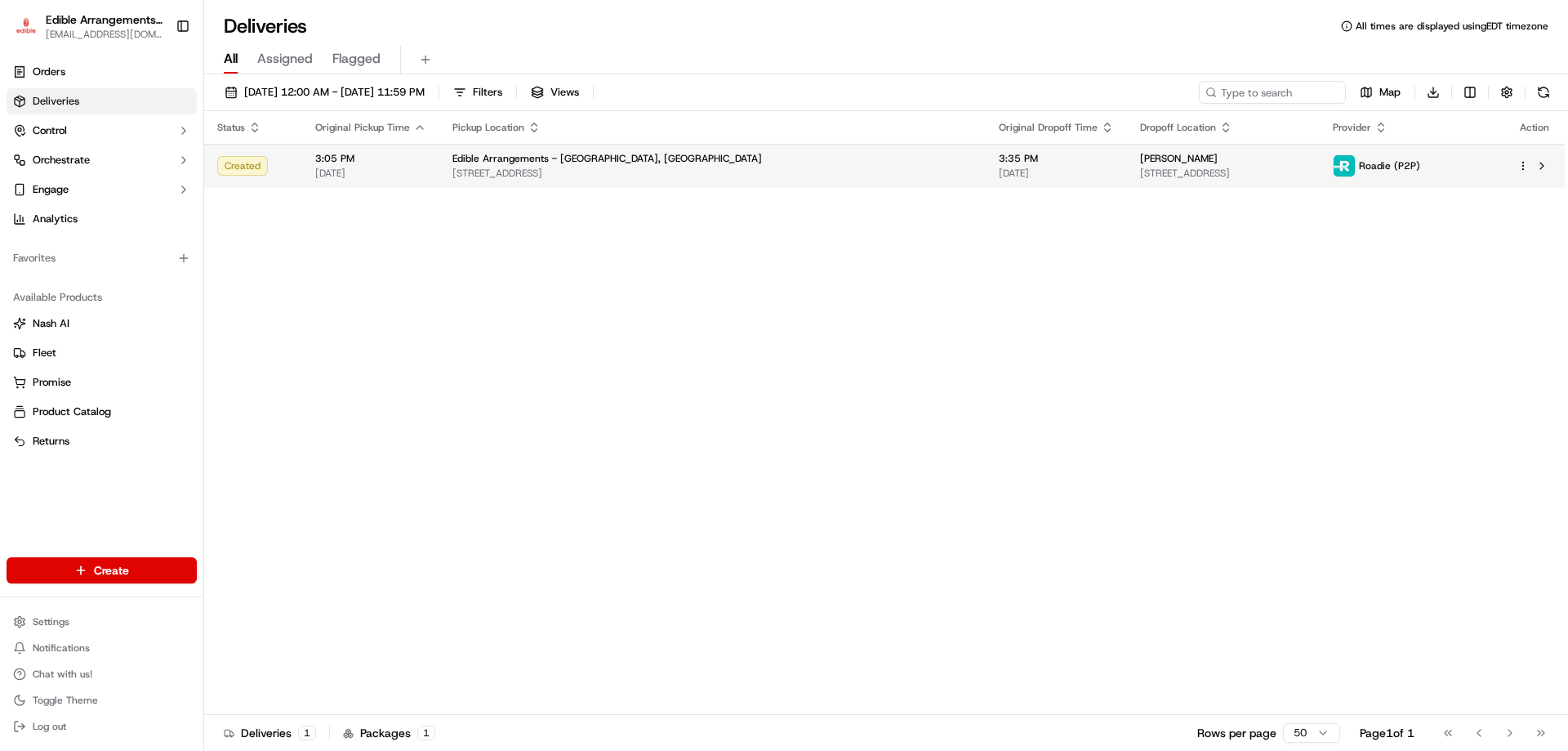
click at [1524, 165] on html "Edible Arrangements - Harrisburg, PA pa578@edible.store Toggle Sidebar Orders D…" at bounding box center [784, 375] width 1568 height 751
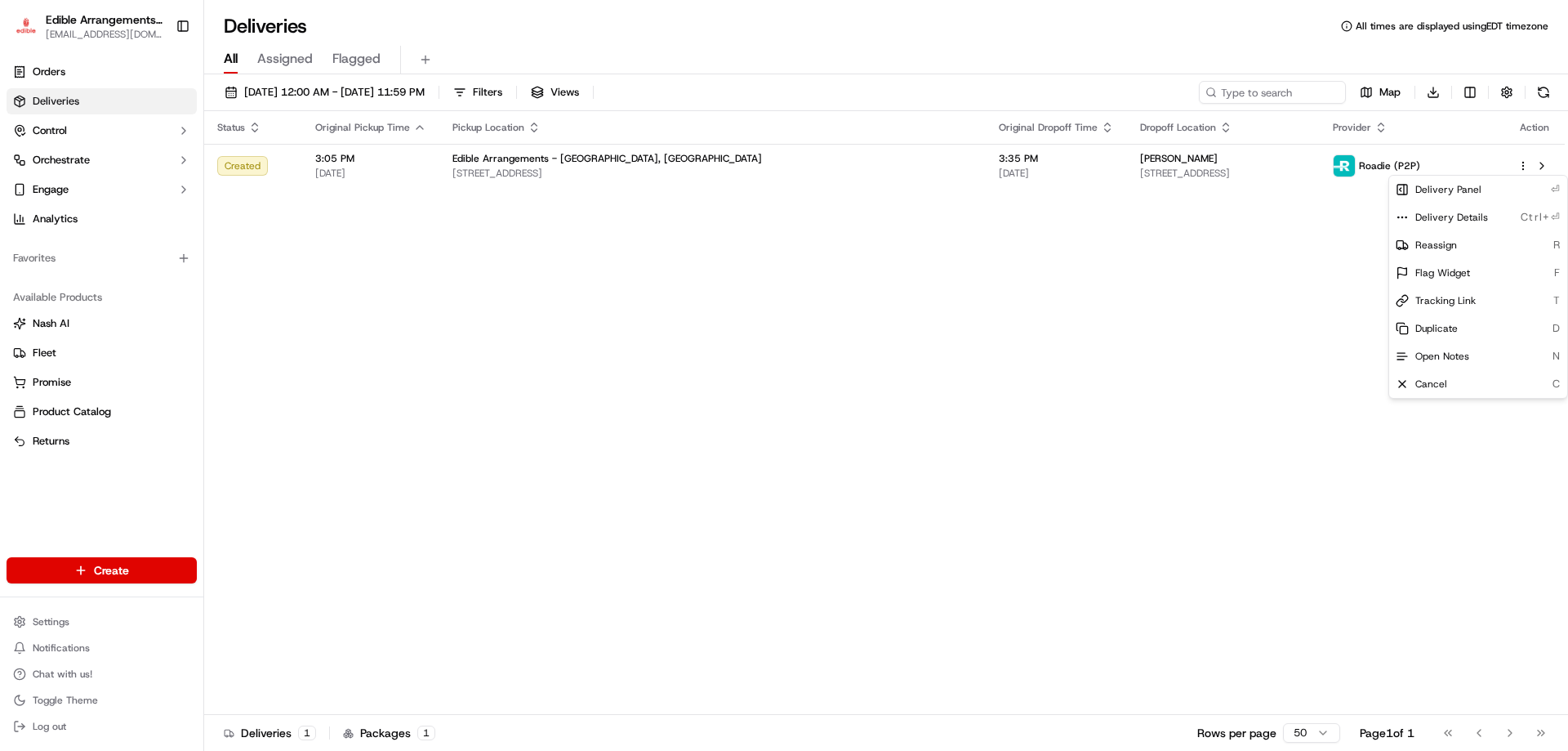
click at [1293, 261] on html "Edible Arrangements - Harrisburg, PA pa578@edible.store Toggle Sidebar Orders D…" at bounding box center [784, 375] width 1568 height 751
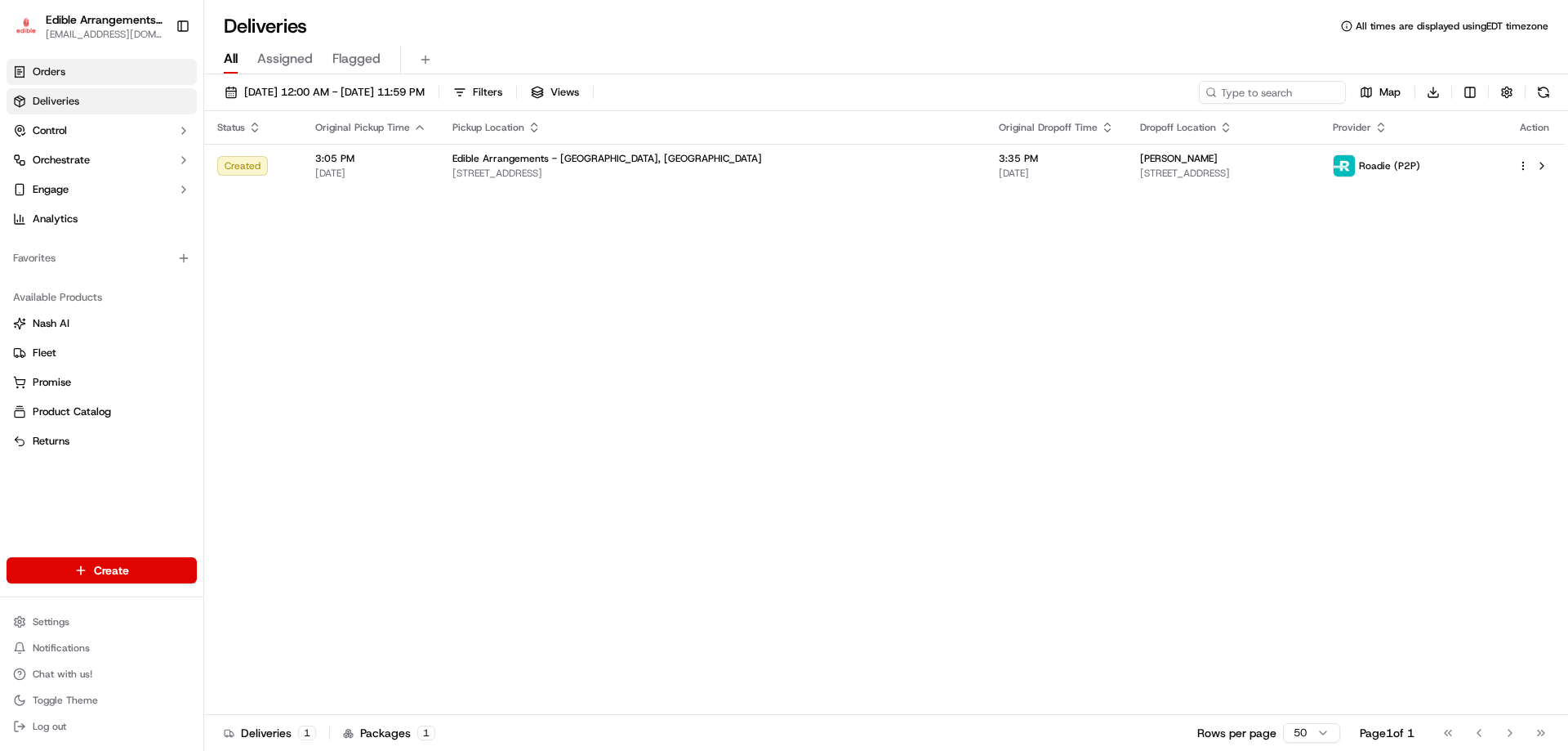
click at [65, 73] on span "Orders" at bounding box center [48, 72] width 32 height 15
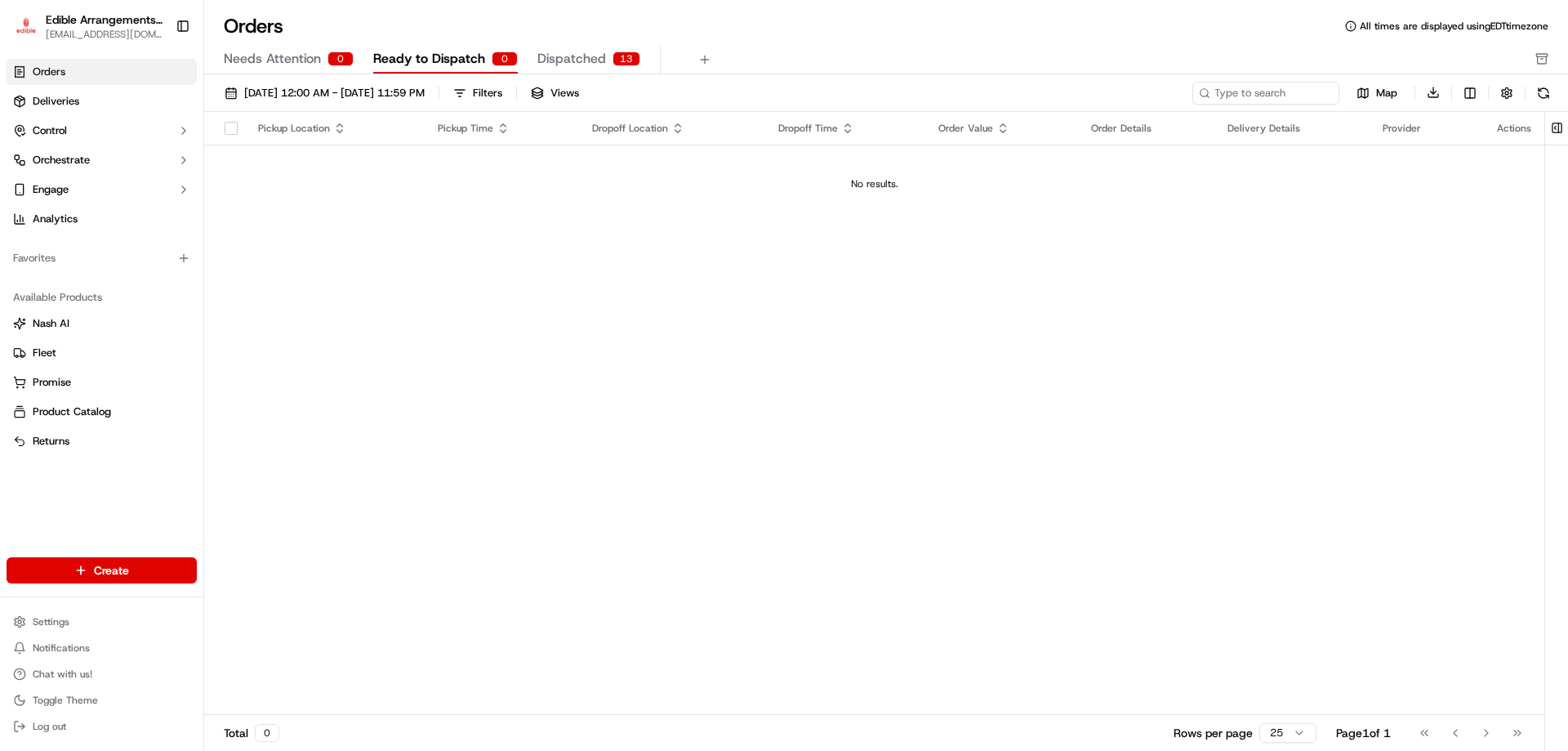
click at [603, 60] on span "Dispatched" at bounding box center [571, 58] width 69 height 19
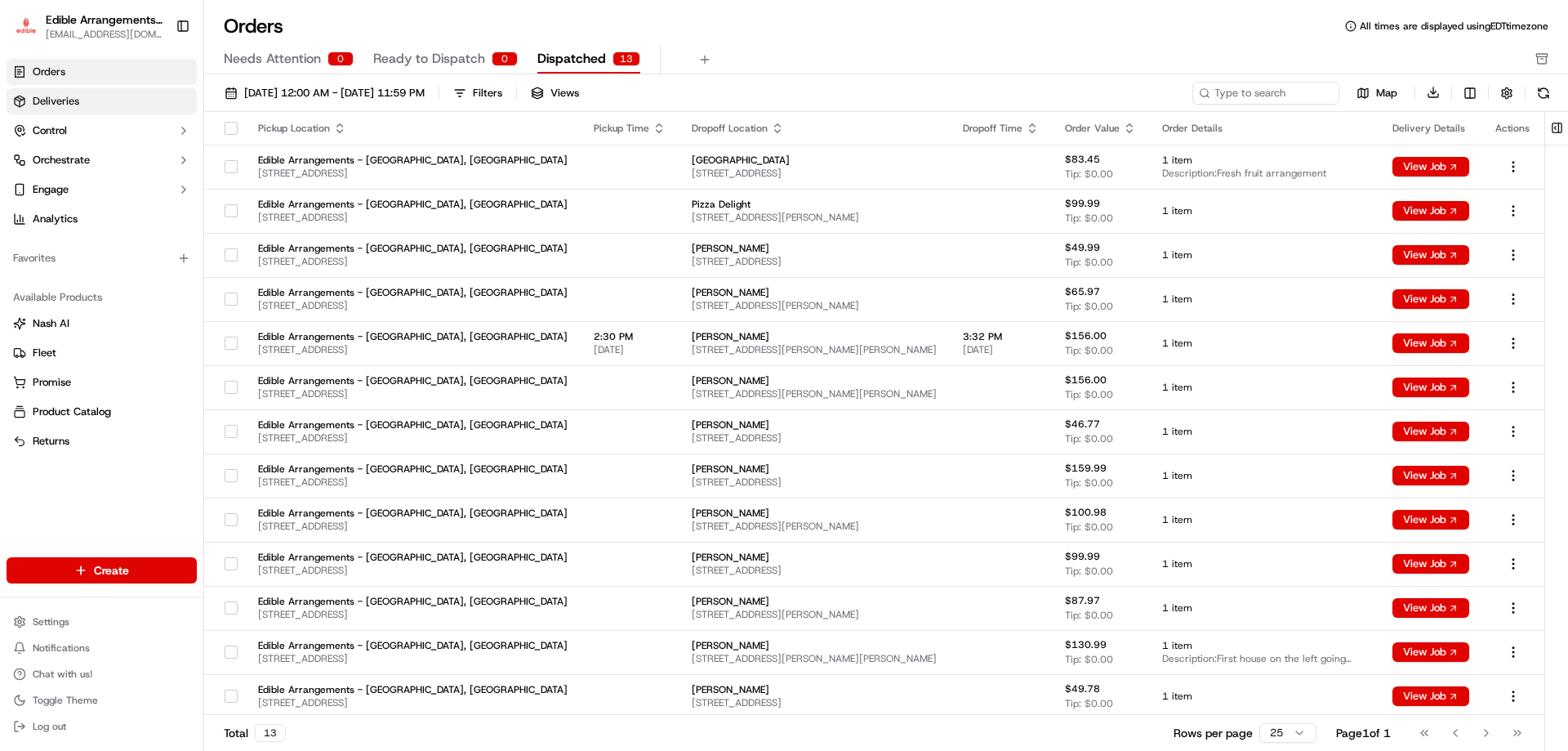
click at [137, 103] on link "Deliveries" at bounding box center [101, 101] width 190 height 26
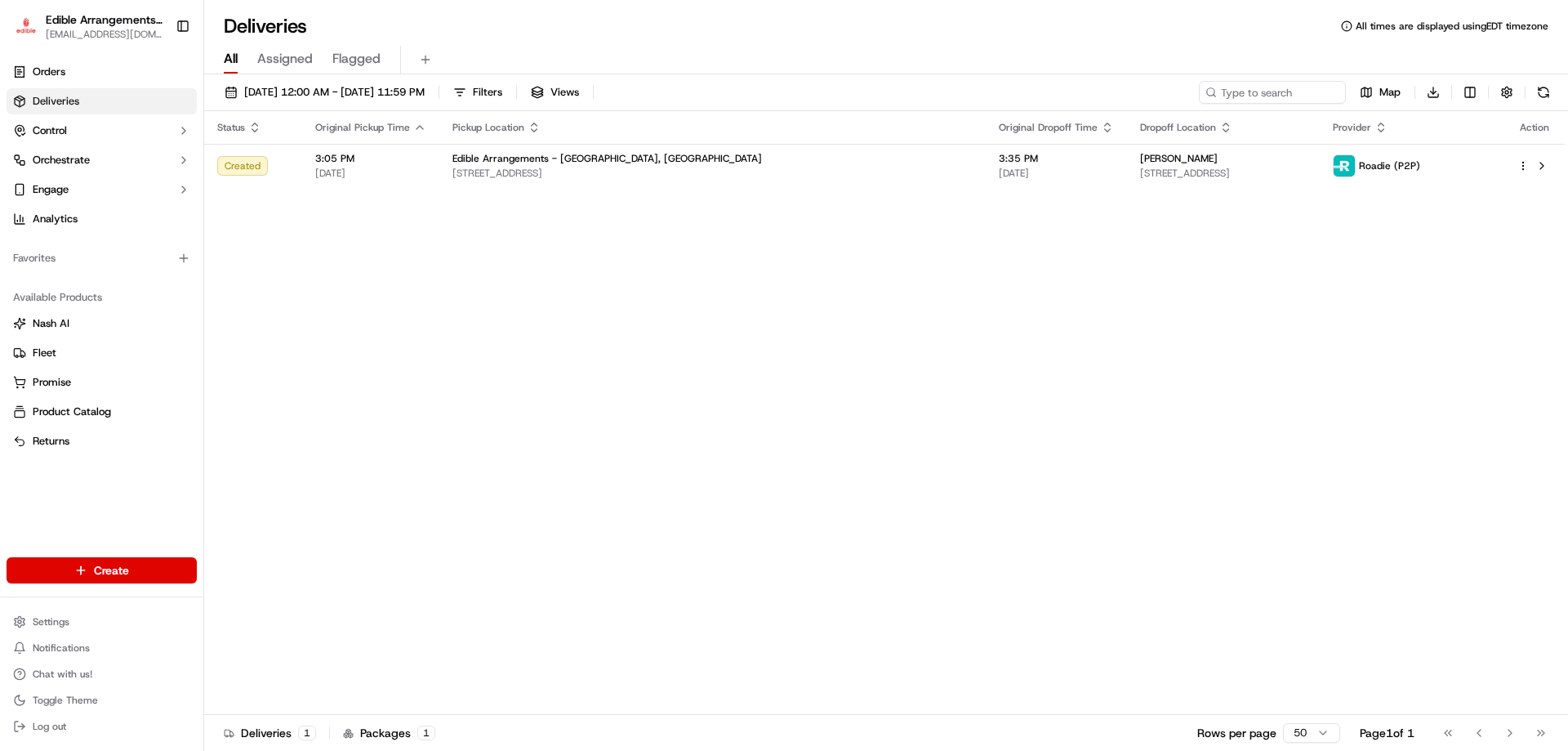
click at [291, 57] on span "Assigned" at bounding box center [285, 58] width 56 height 19
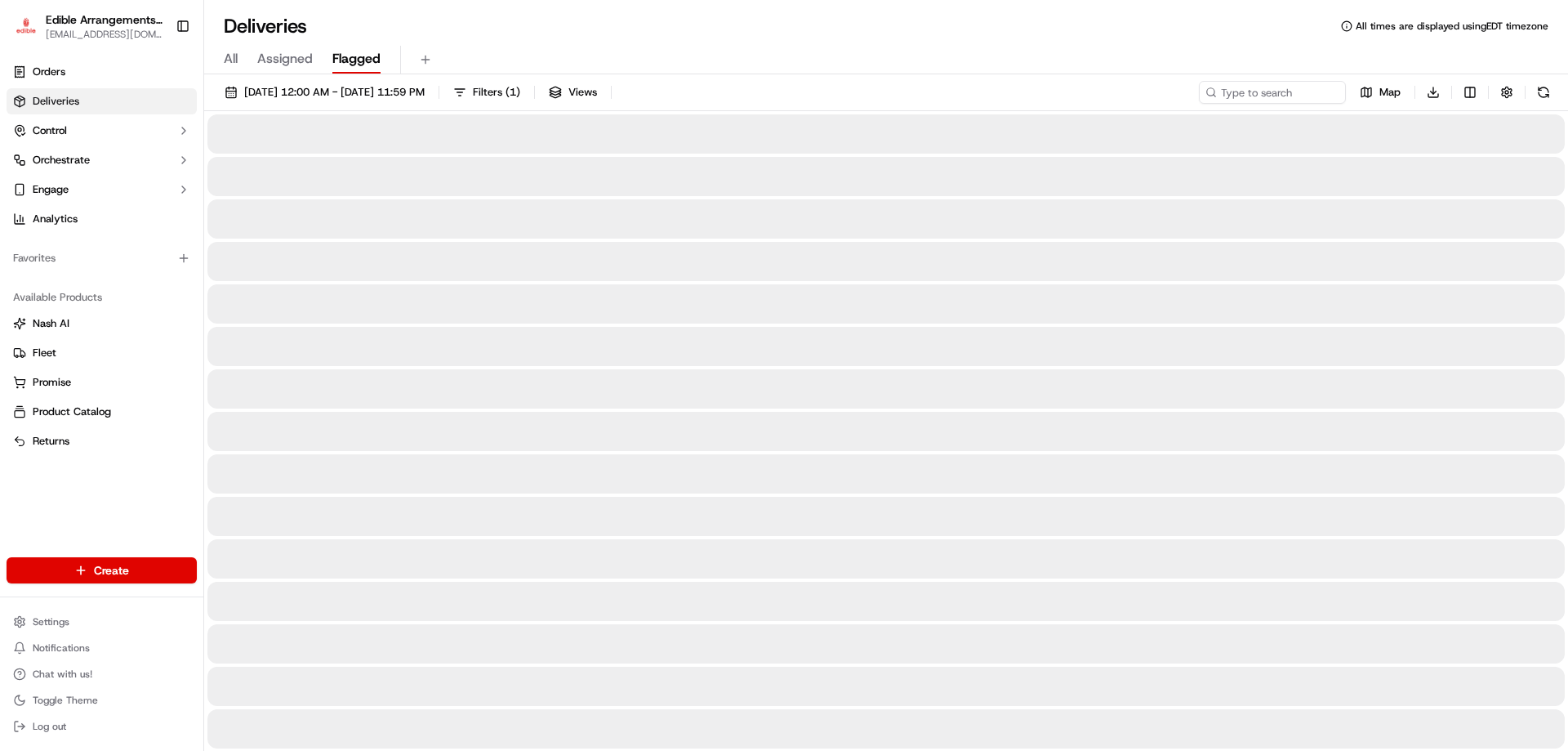
click at [380, 64] on span "Flagged" at bounding box center [356, 58] width 48 height 19
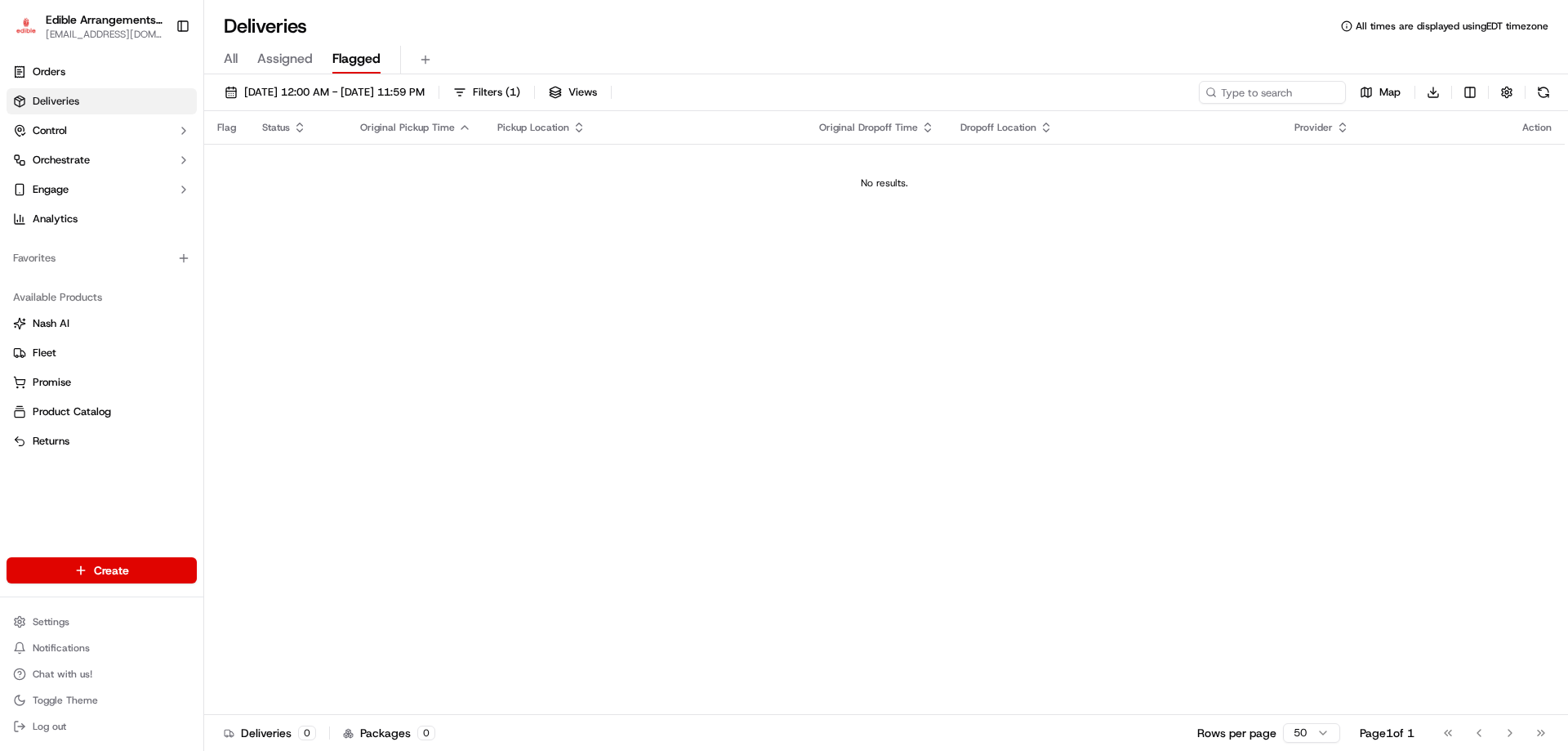
click at [314, 53] on div "All Assigned Flagged" at bounding box center [886, 59] width 1364 height 29
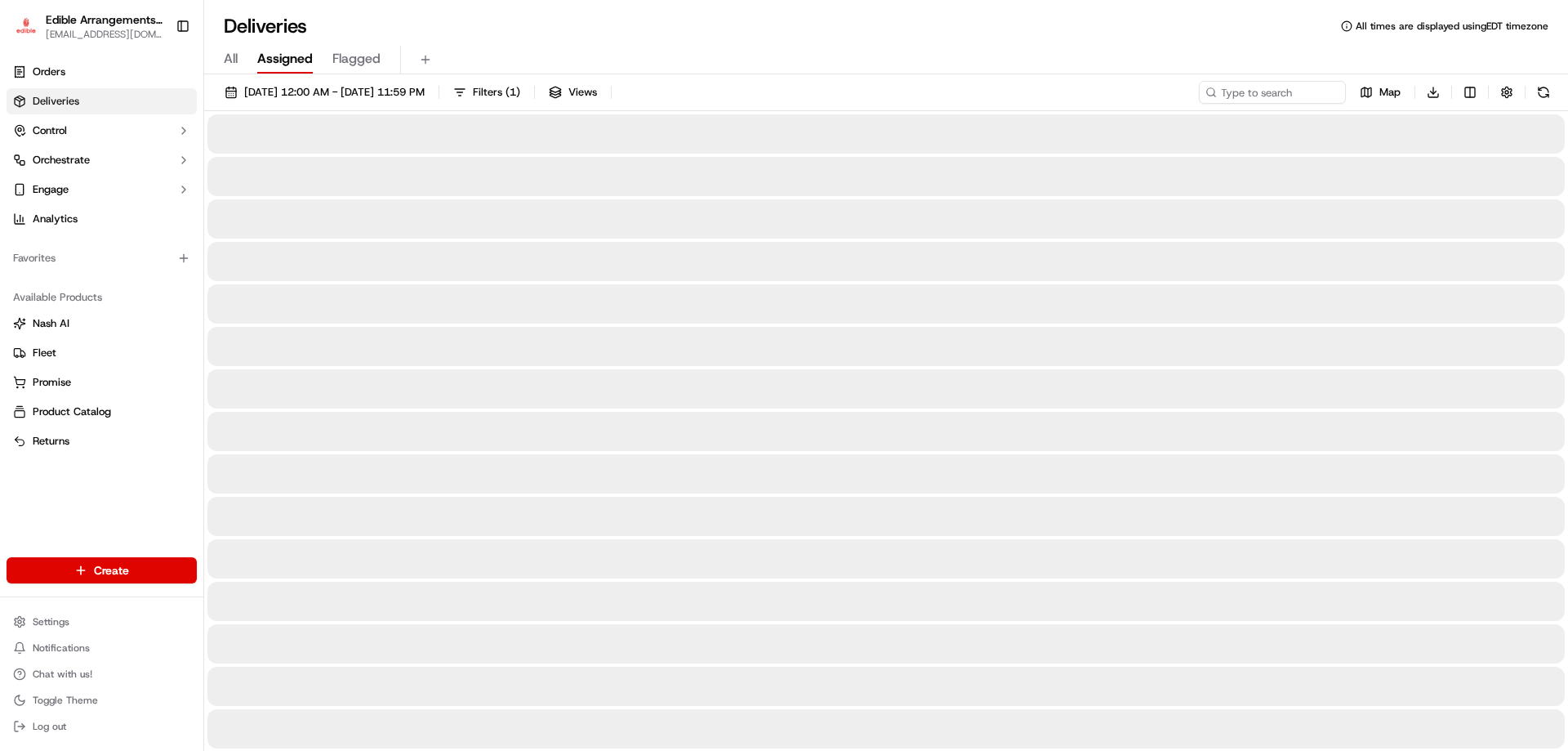
click at [304, 56] on span "Assigned" at bounding box center [285, 58] width 56 height 19
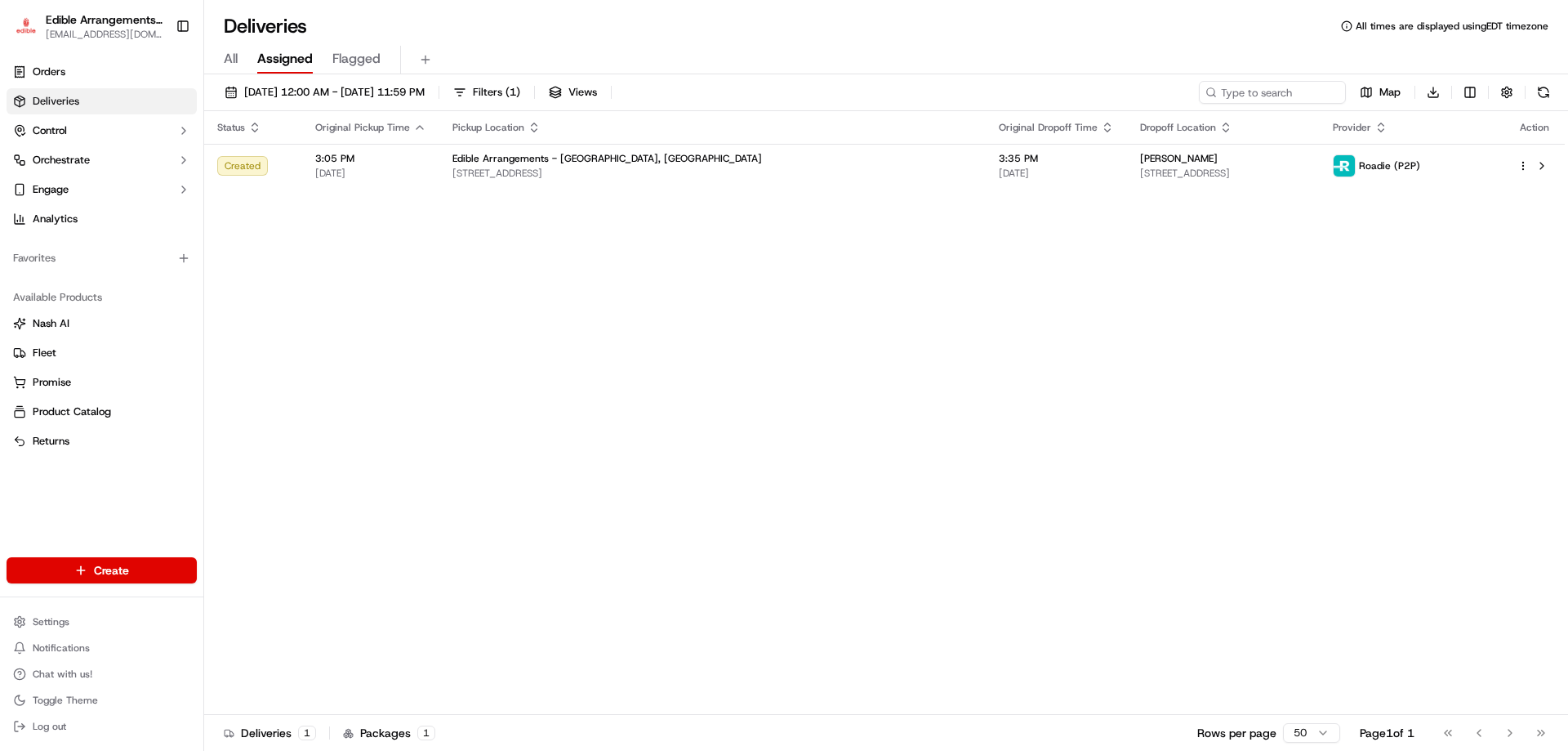
click at [243, 60] on div "All Assigned Flagged" at bounding box center [886, 59] width 1364 height 29
click at [239, 63] on div "All Assigned Flagged" at bounding box center [886, 59] width 1364 height 29
click at [238, 63] on div "All Assigned Flagged" at bounding box center [886, 59] width 1364 height 29
click at [229, 60] on span "All" at bounding box center [231, 58] width 14 height 19
click at [97, 569] on html "Edible Arrangements - Harrisburg, PA pa578@edible.store Toggle Sidebar Orders D…" at bounding box center [784, 375] width 1568 height 751
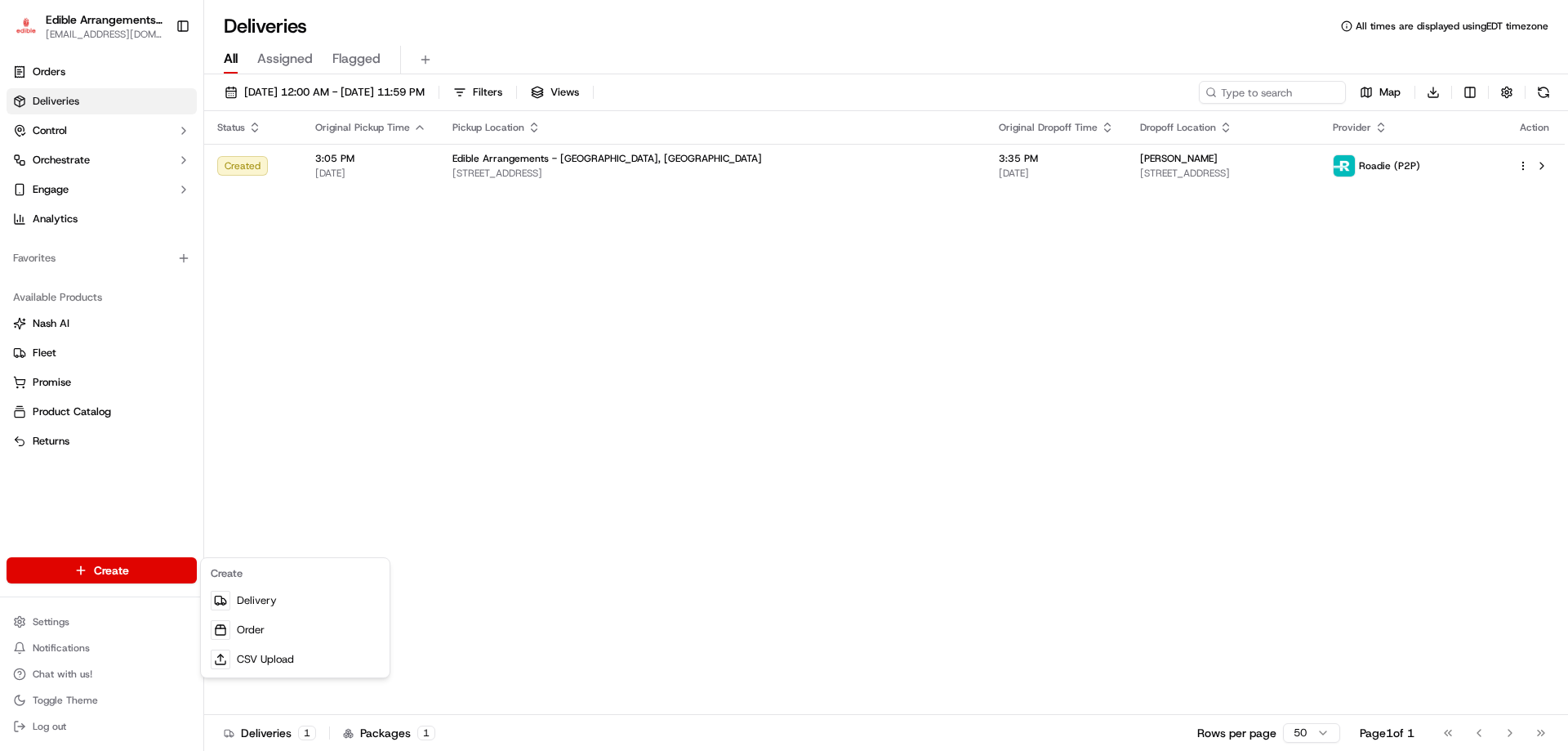
click at [265, 413] on html "Edible Arrangements - Harrisburg, PA pa578@edible.store Toggle Sidebar Orders D…" at bounding box center [784, 375] width 1568 height 751
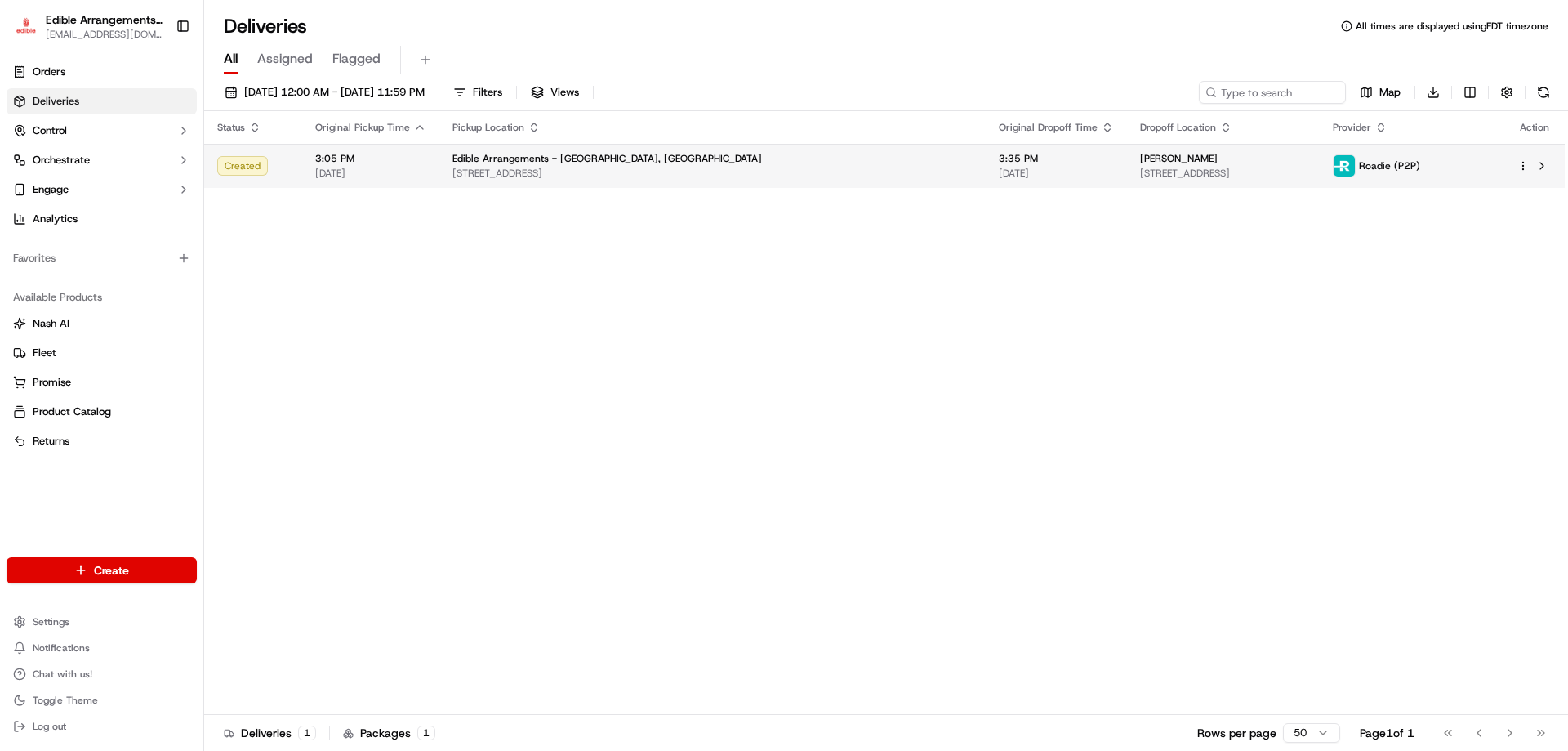
click at [1141, 179] on span "[STREET_ADDRESS]" at bounding box center [1224, 173] width 167 height 13
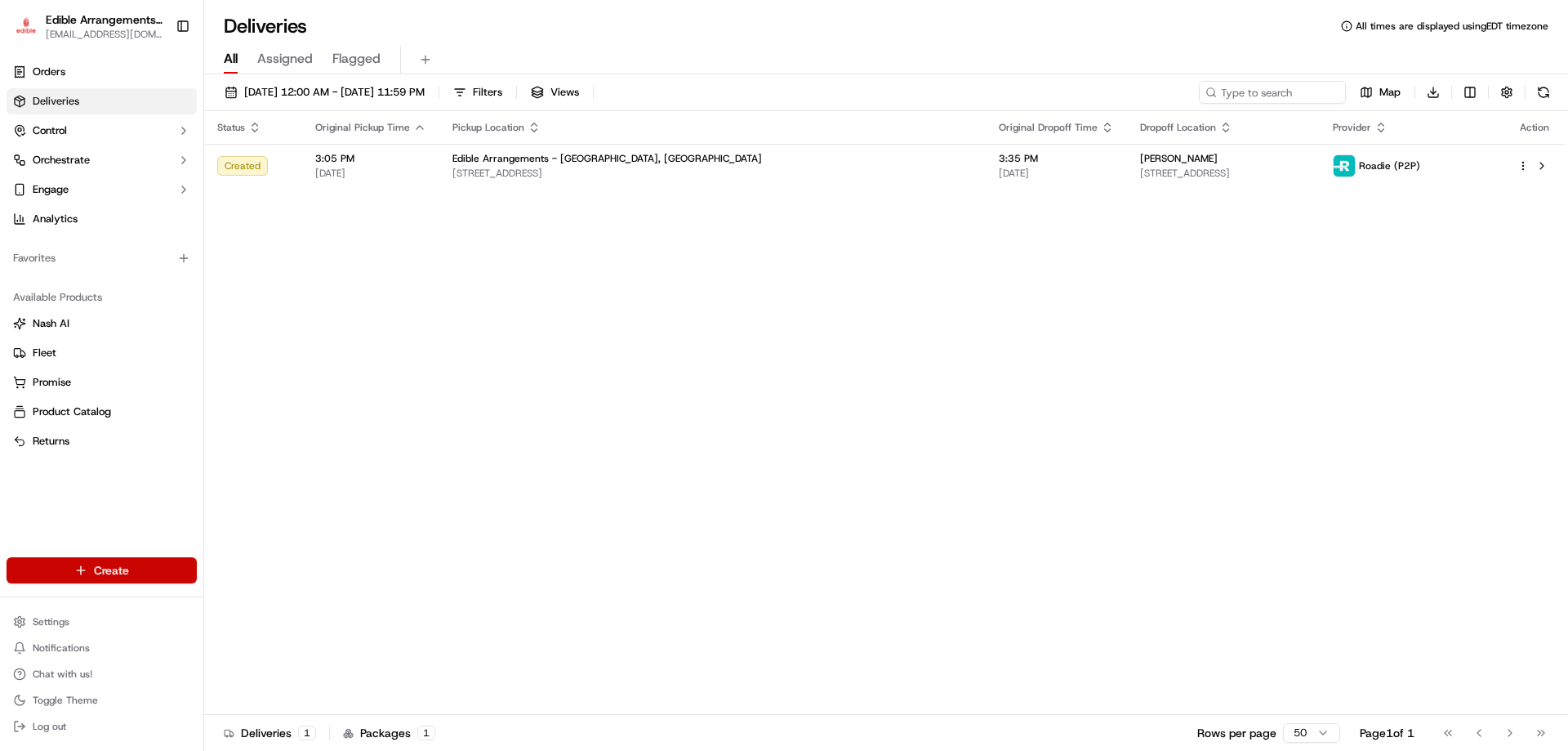
click at [92, 576] on html "Edible Arrangements - Harrisburg, PA pa578@edible.store Toggle Sidebar Orders D…" at bounding box center [784, 375] width 1568 height 751
click at [254, 636] on link "Order" at bounding box center [295, 630] width 182 height 30
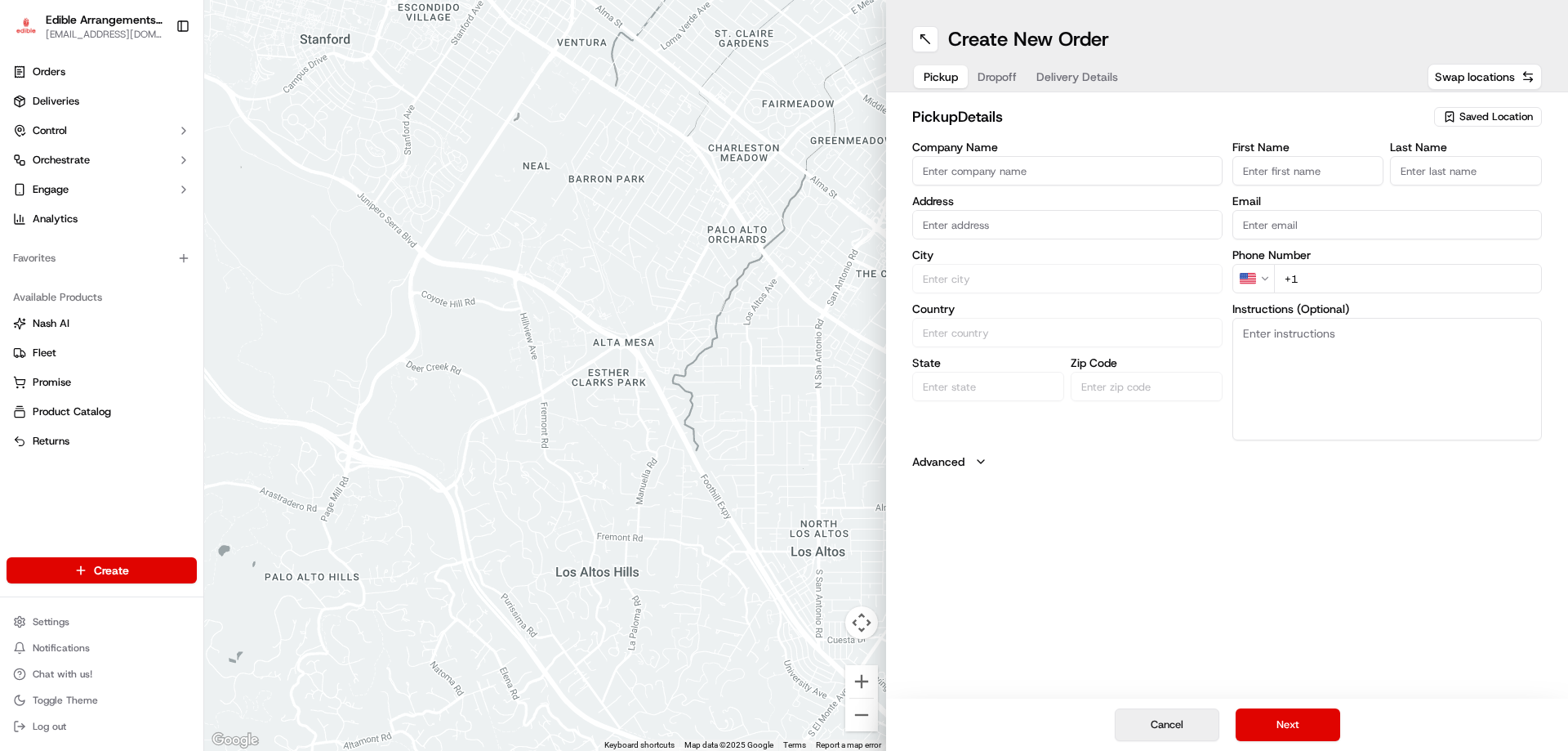
click at [1161, 726] on button "Cancel" at bounding box center [1168, 724] width 105 height 32
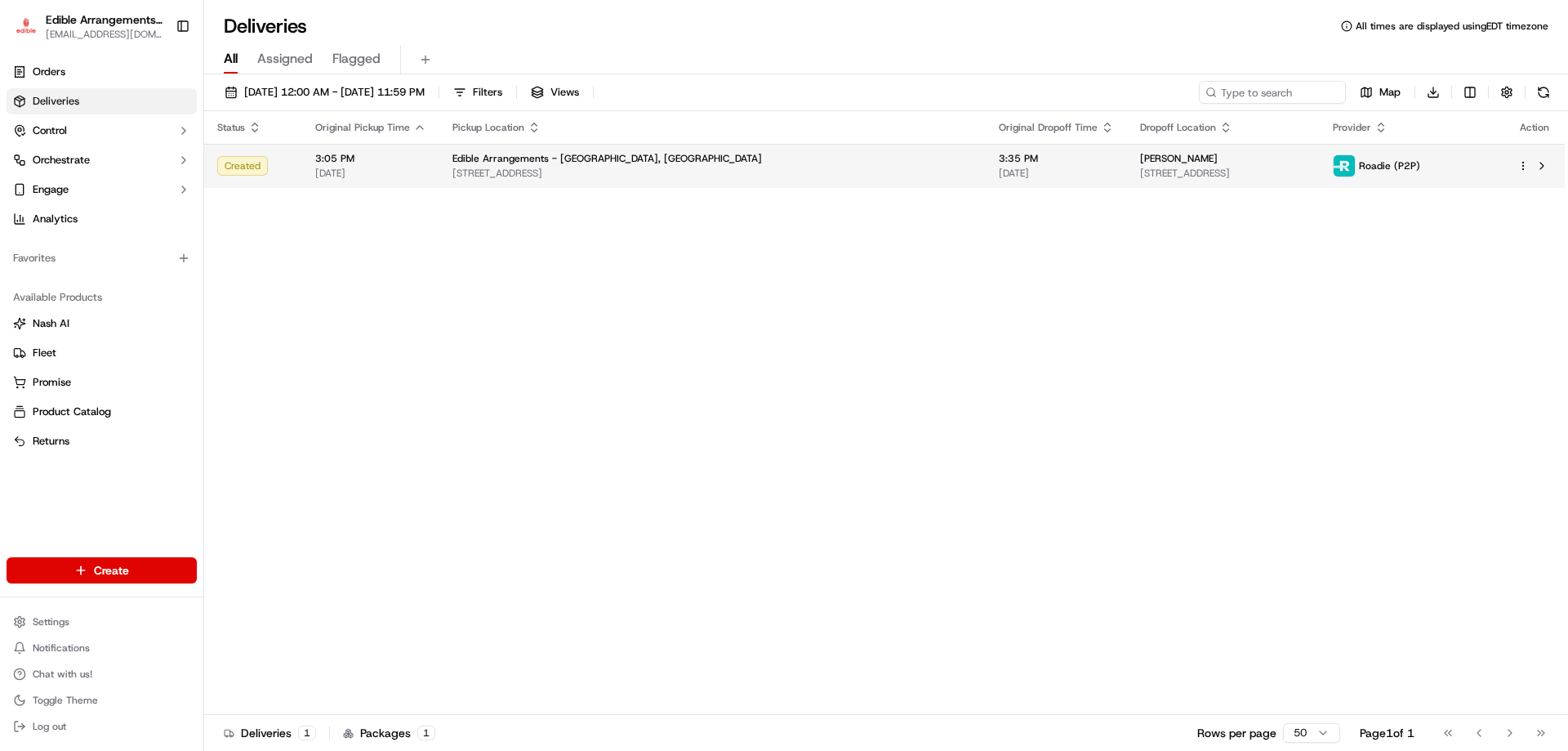
click at [1173, 165] on div "[PERSON_NAME]" at bounding box center [1224, 158] width 167 height 13
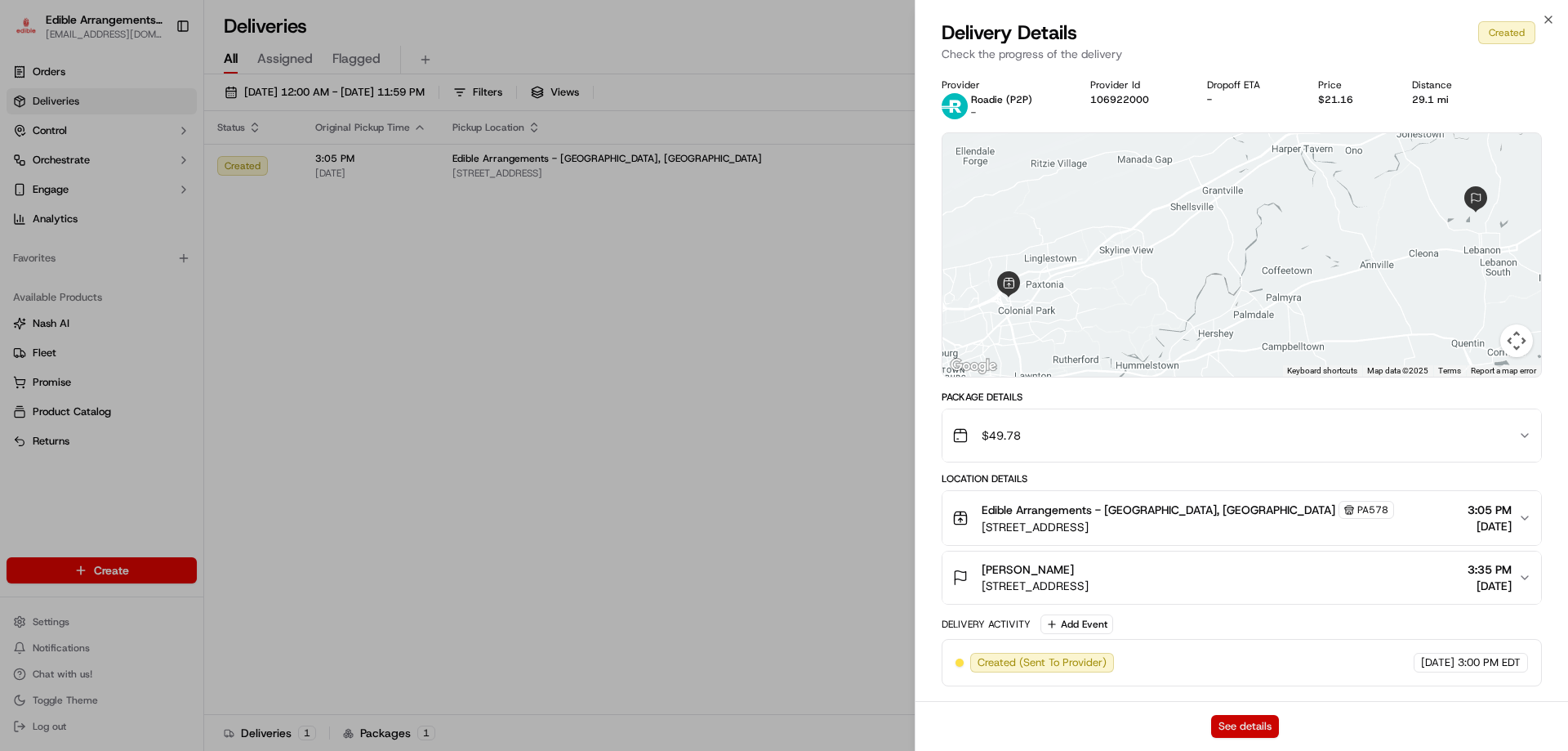
click at [1268, 727] on button "See details" at bounding box center [1245, 727] width 68 height 23
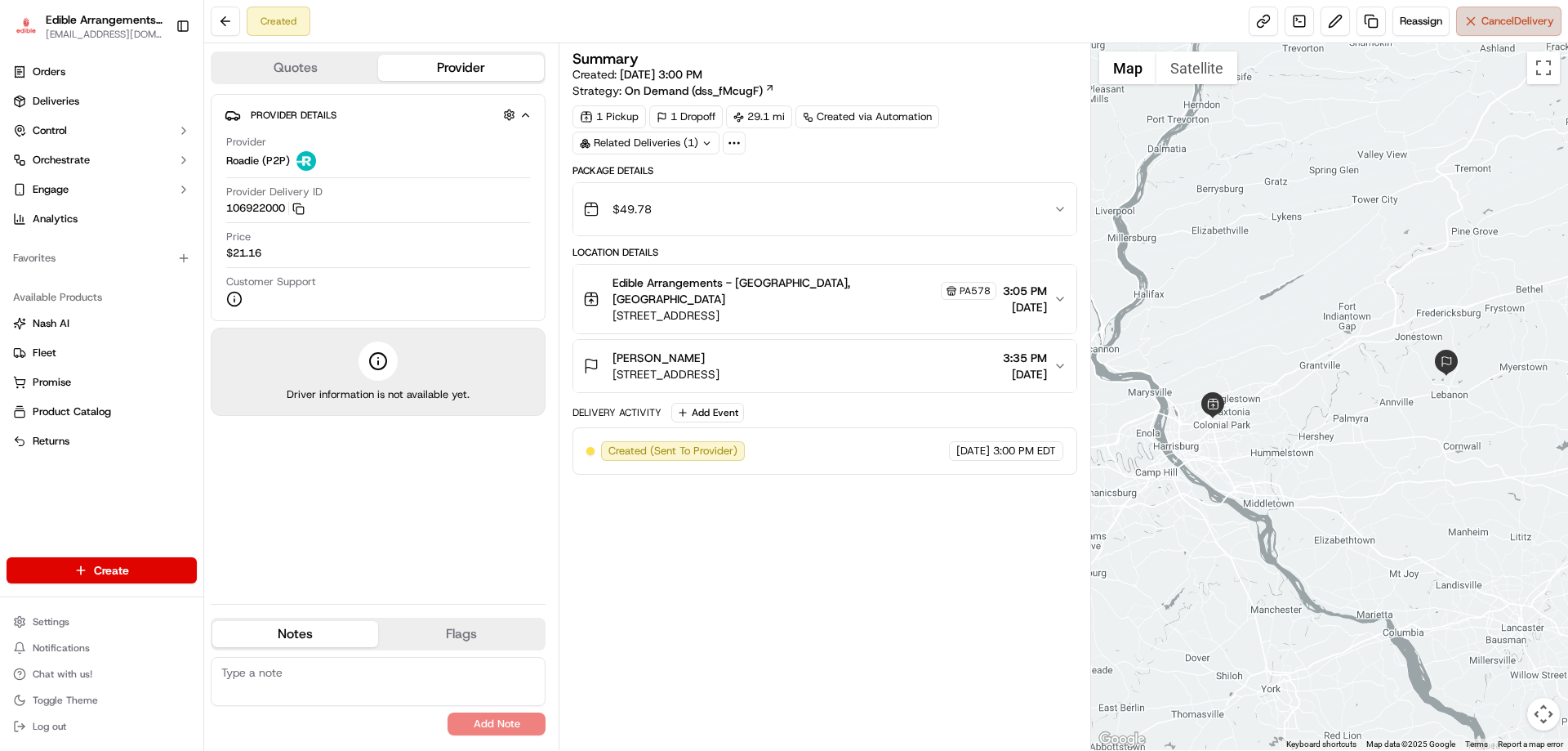
click at [1547, 19] on span "Cancel Delivery" at bounding box center [1517, 21] width 72 height 15
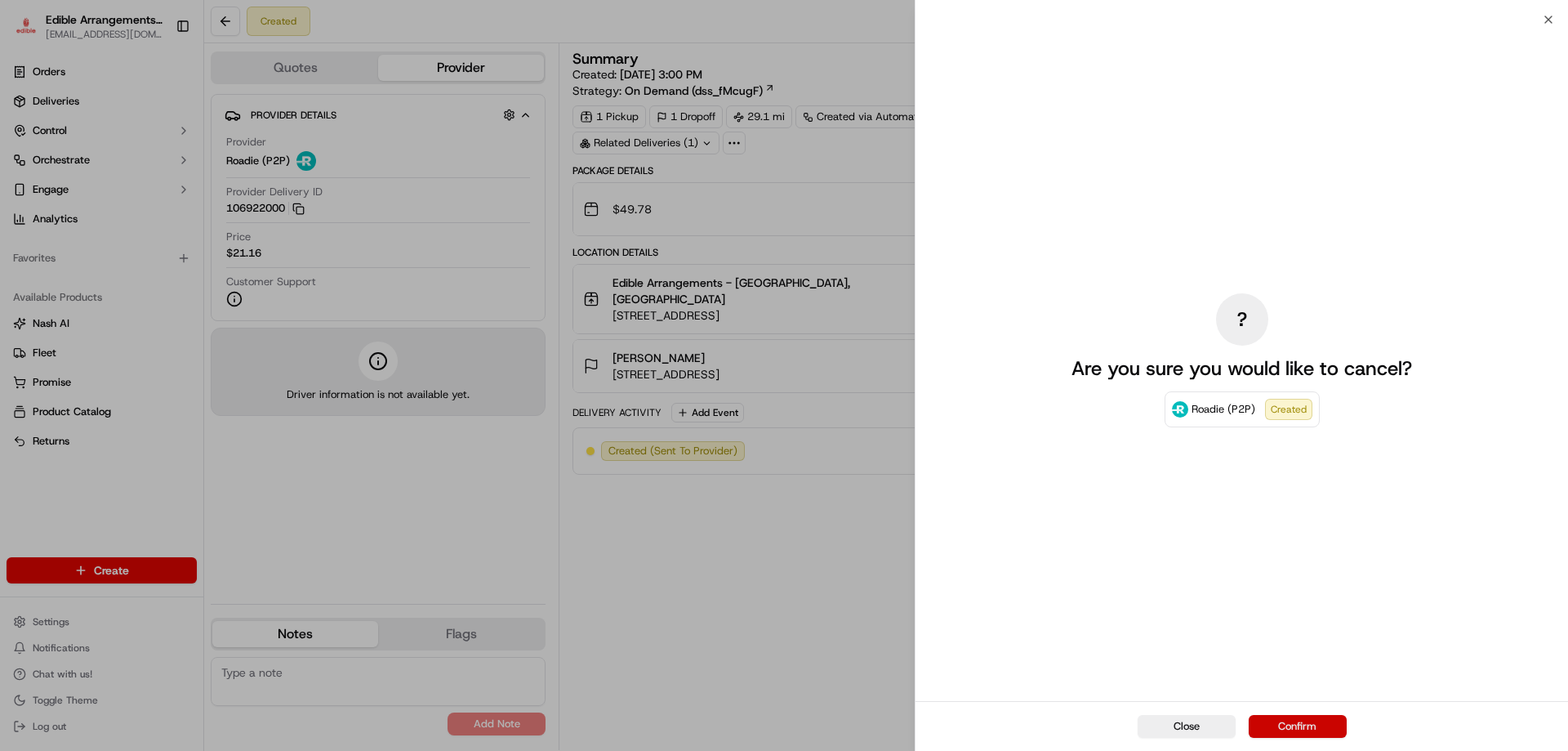
click at [1279, 723] on button "Confirm" at bounding box center [1298, 727] width 98 height 23
